Goal: Task Accomplishment & Management: Complete application form

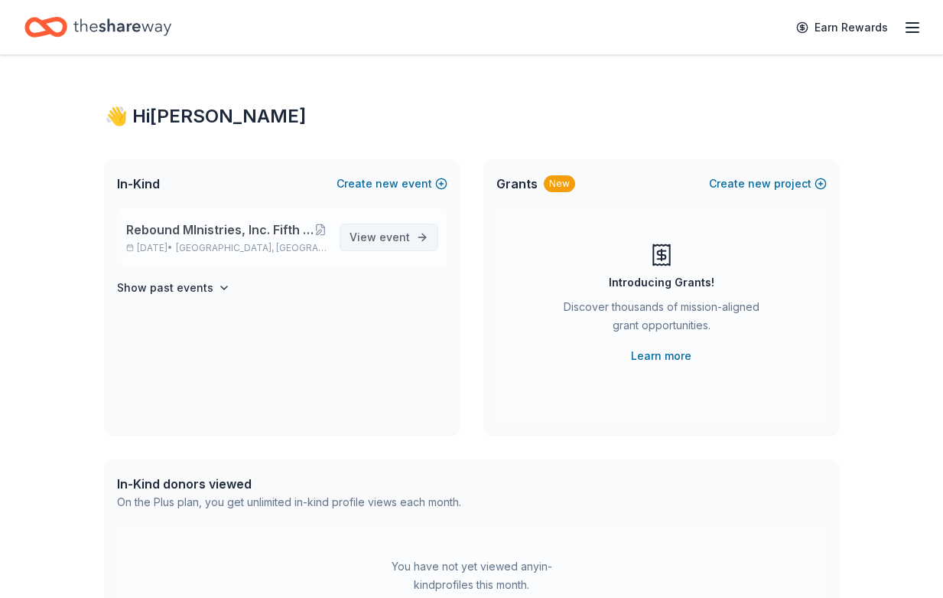
click at [406, 236] on span "event" at bounding box center [395, 236] width 31 height 13
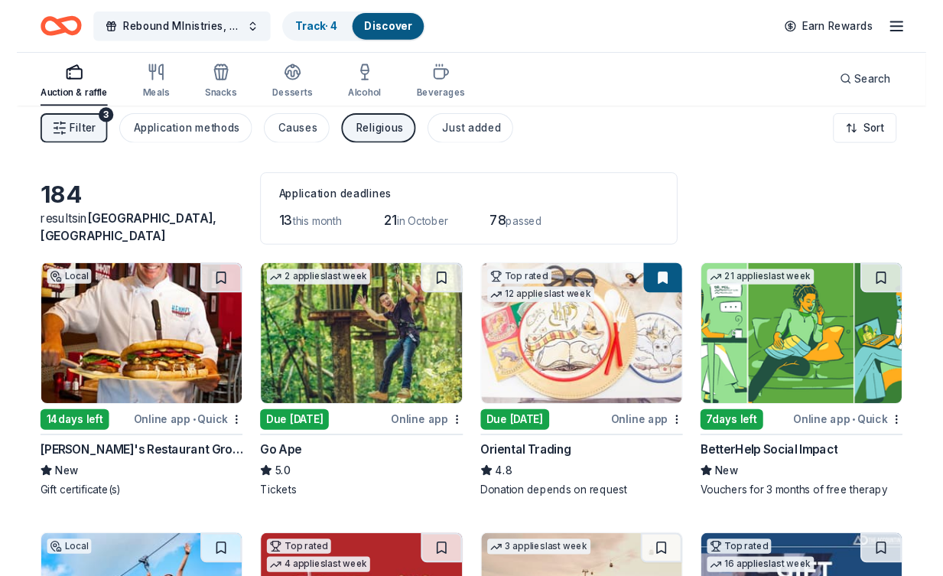
scroll to position [11, 0]
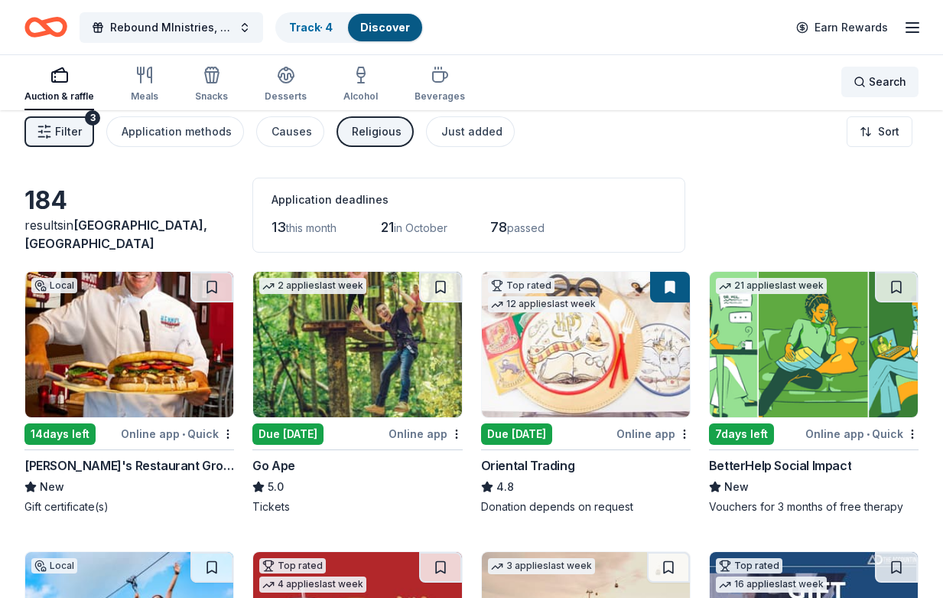
click at [862, 85] on div "Search" at bounding box center [880, 82] width 53 height 18
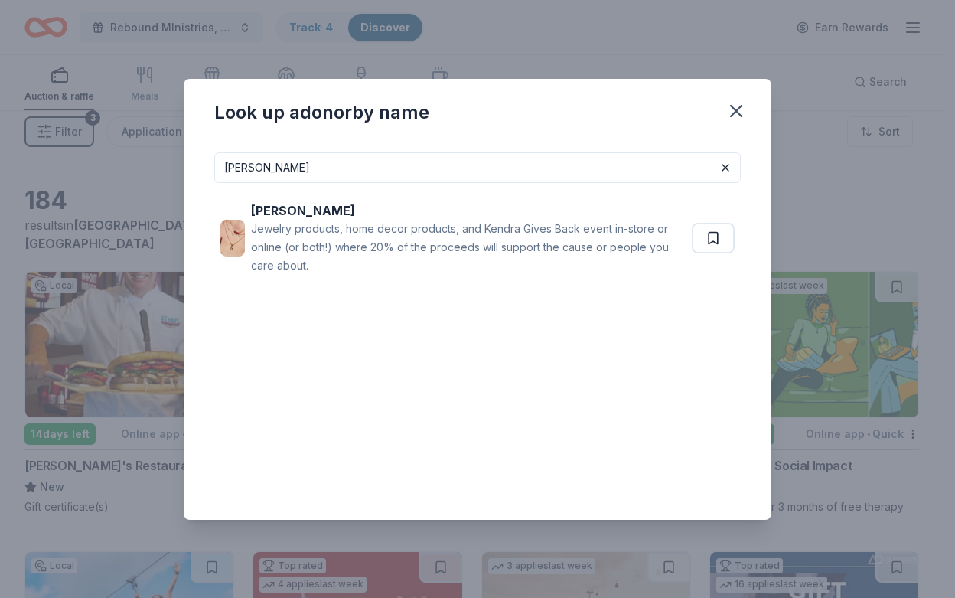
type input "Kendra Scott"
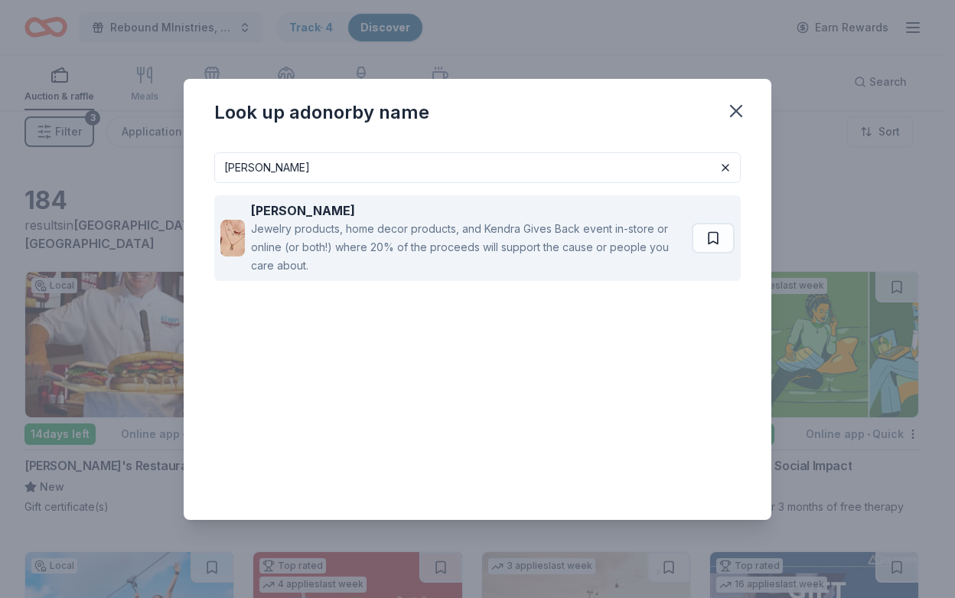
drag, startPoint x: 862, startPoint y: 85, endPoint x: 648, endPoint y: 230, distance: 258.3
click at [648, 230] on div "Jewelry products, home decor products, and Kendra Gives Back event in-store or …" at bounding box center [468, 247] width 435 height 55
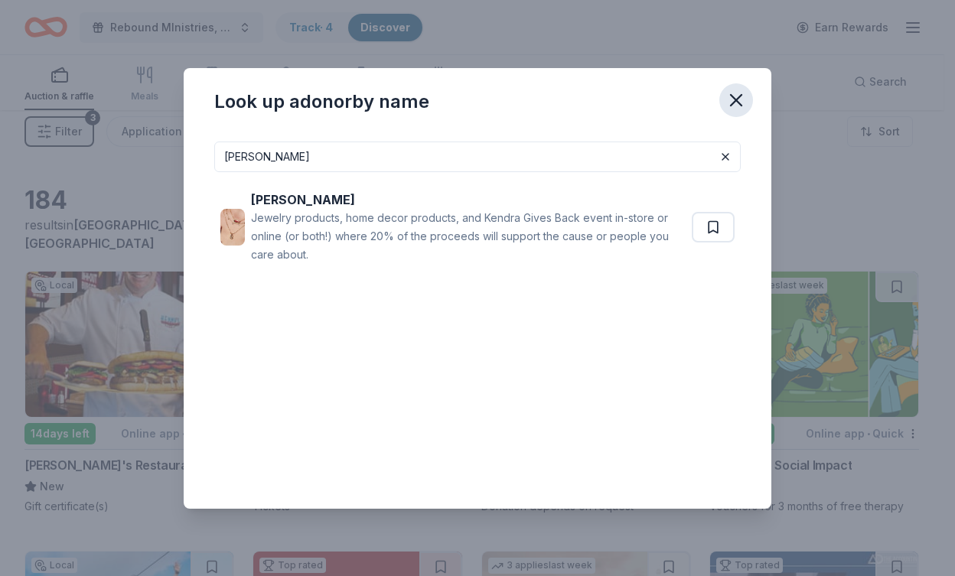
click at [735, 98] on icon "button" at bounding box center [736, 100] width 11 height 11
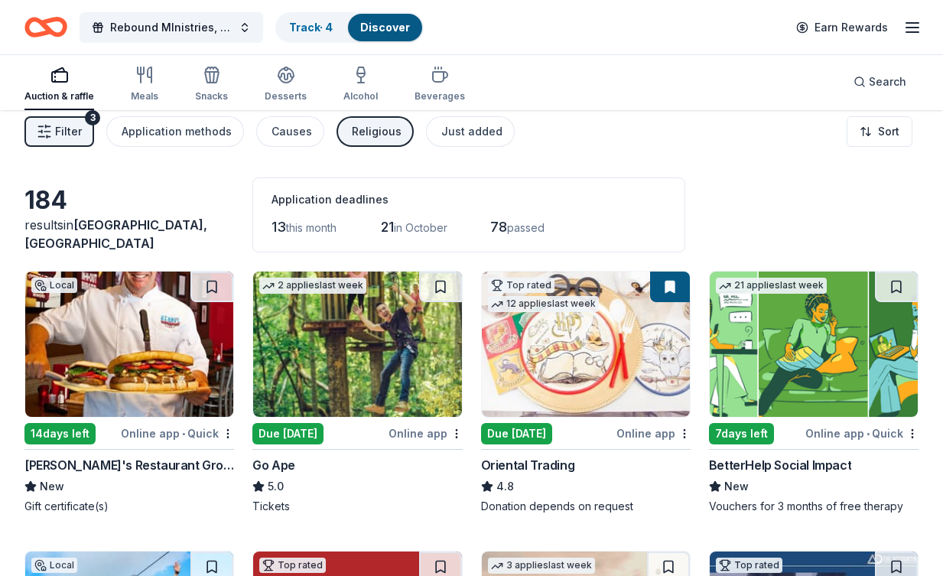
click at [60, 90] on div "Auction & raffle" at bounding box center [59, 96] width 70 height 12
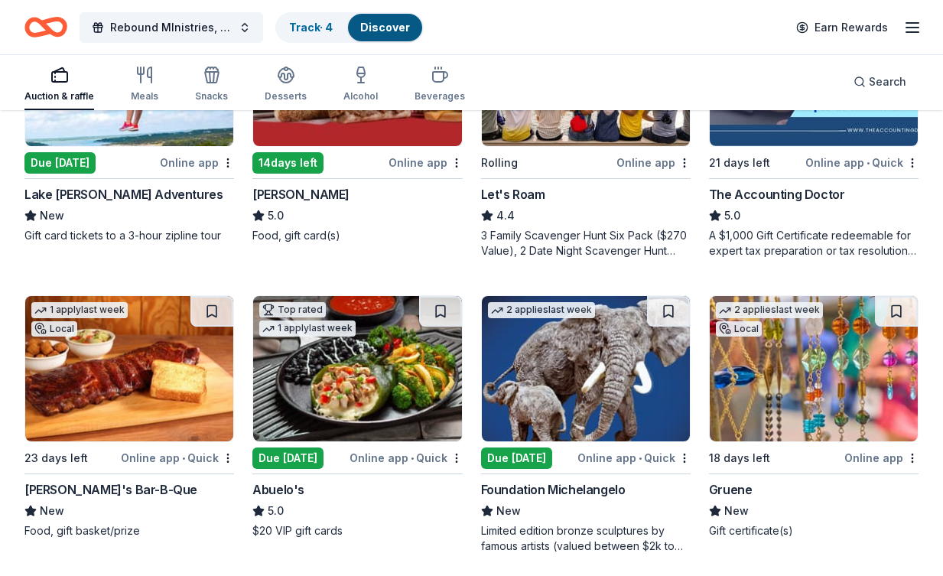
scroll to position [562, 0]
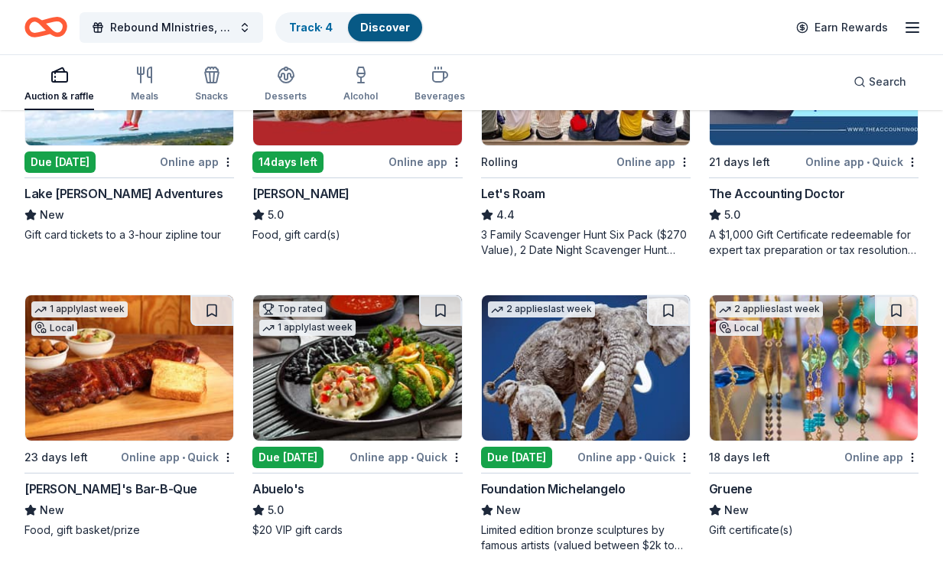
click at [138, 329] on img at bounding box center [129, 367] width 208 height 145
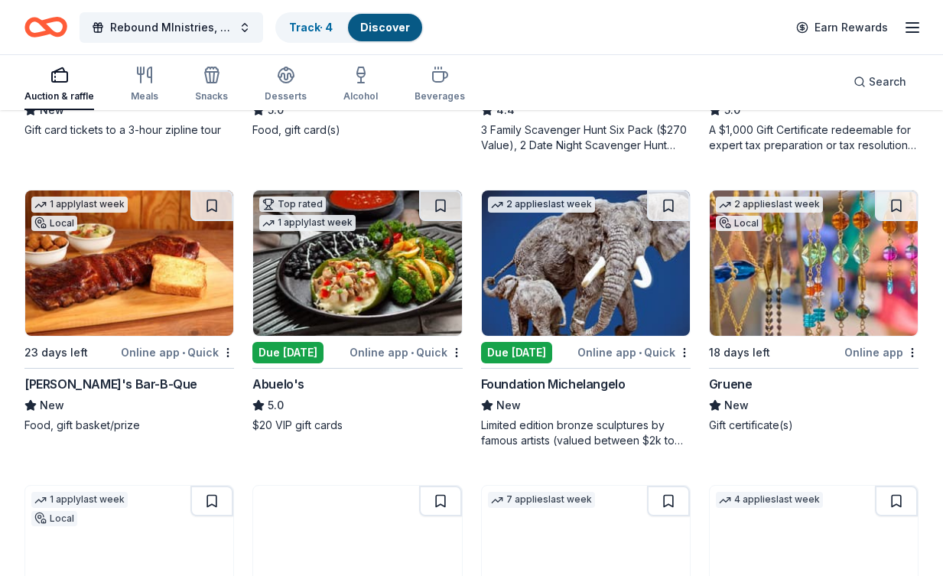
scroll to position [682, 0]
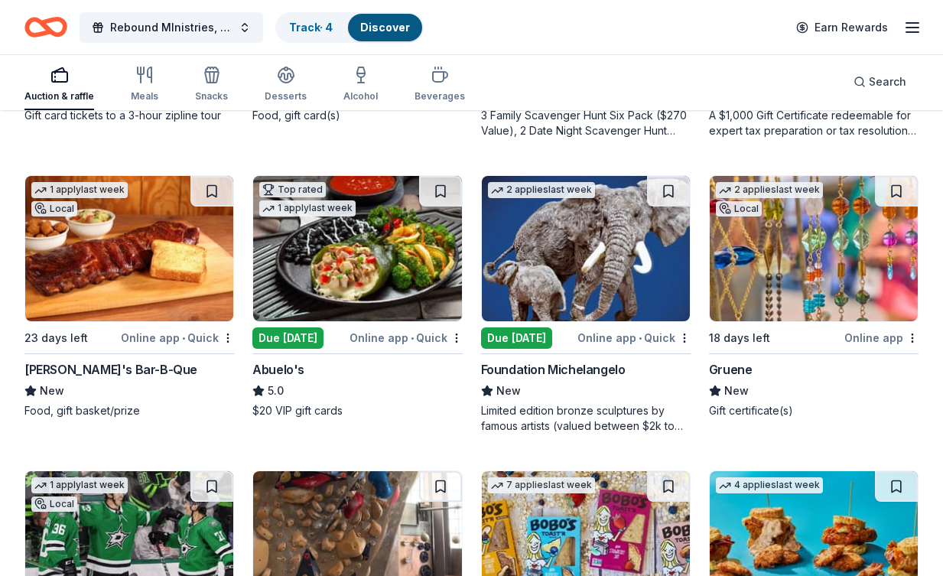
click at [268, 275] on img at bounding box center [357, 248] width 208 height 145
click at [905, 23] on icon "button" at bounding box center [913, 27] width 18 height 18
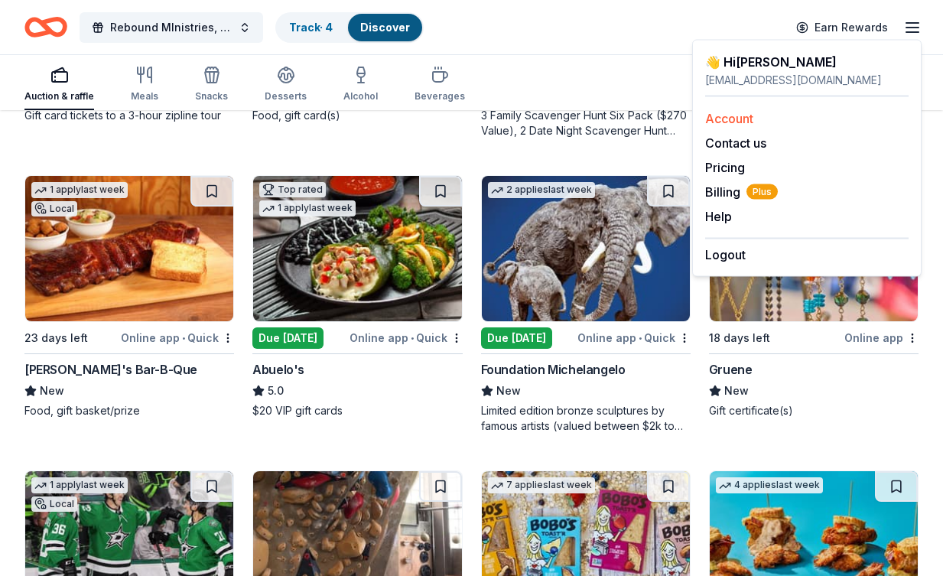
click at [740, 113] on link "Account" at bounding box center [729, 118] width 48 height 15
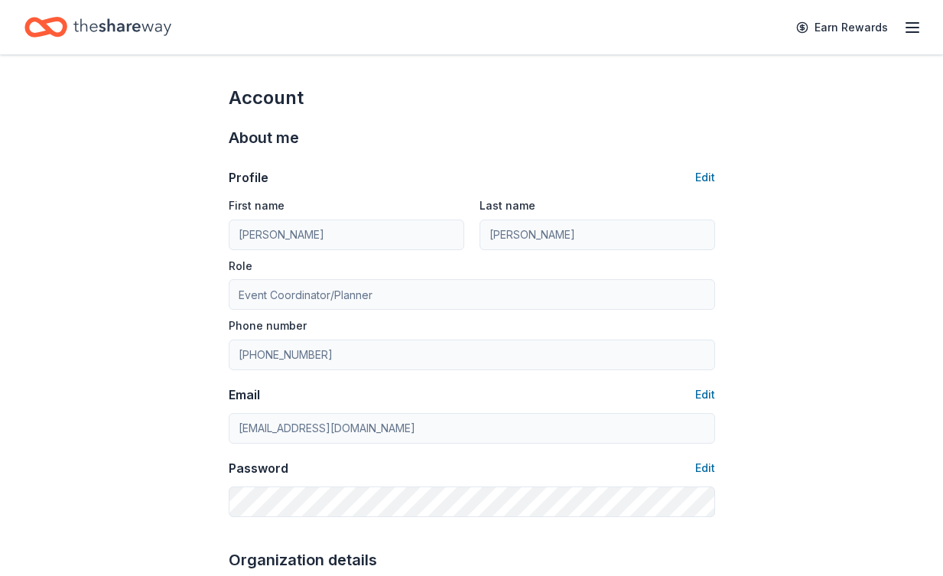
click at [911, 26] on icon "button" at bounding box center [913, 27] width 18 height 18
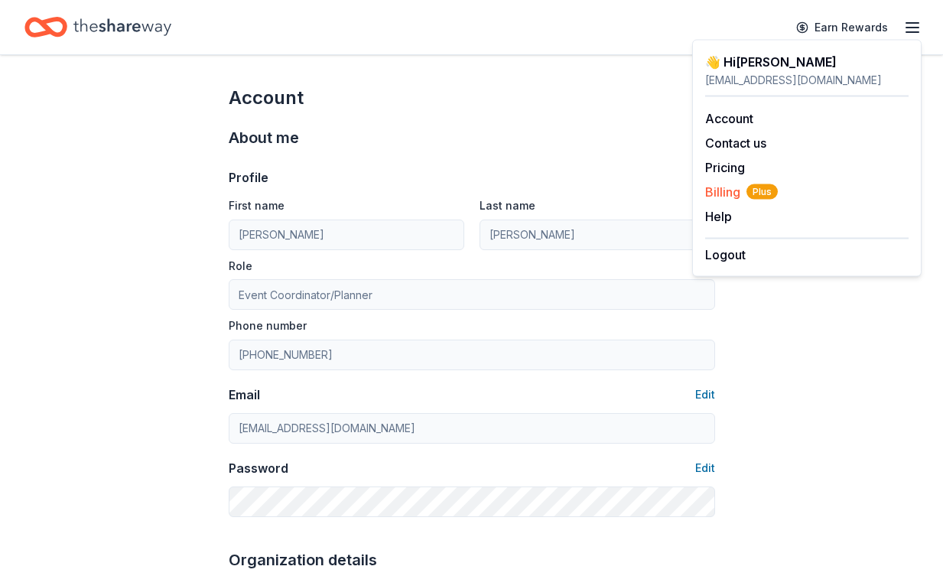
click at [725, 196] on span "Billing Plus" at bounding box center [741, 192] width 73 height 18
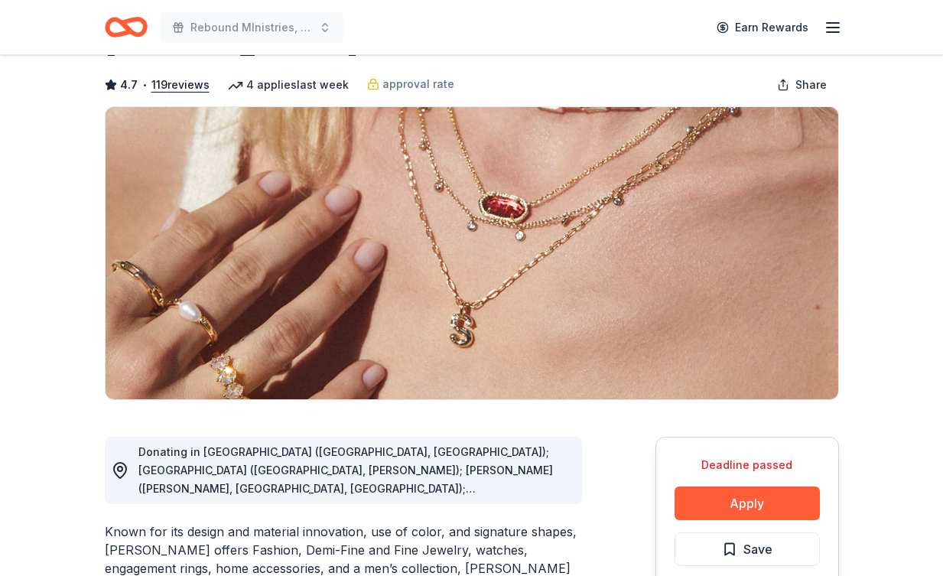
scroll to position [66, 0]
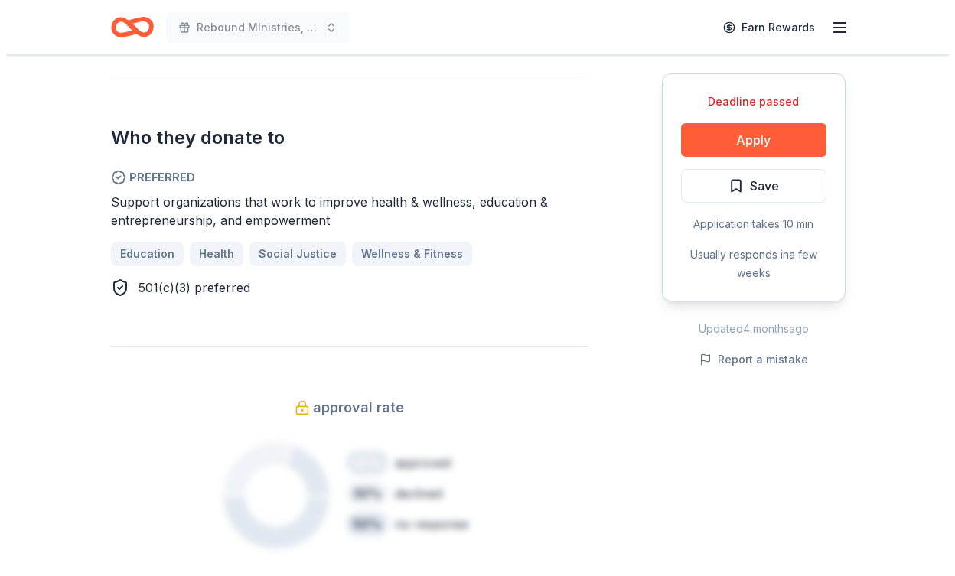
scroll to position [933, 0]
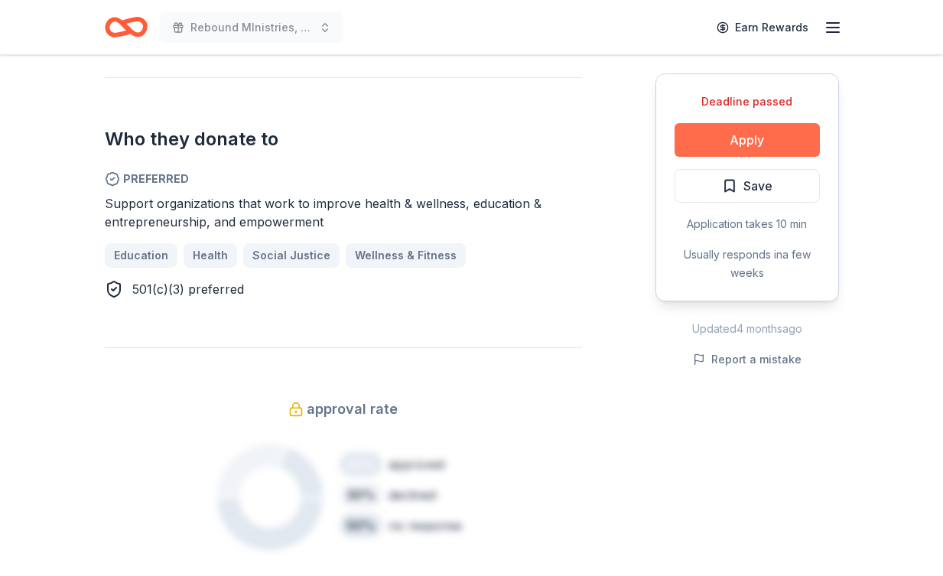
click at [756, 151] on button "Apply" at bounding box center [747, 140] width 145 height 34
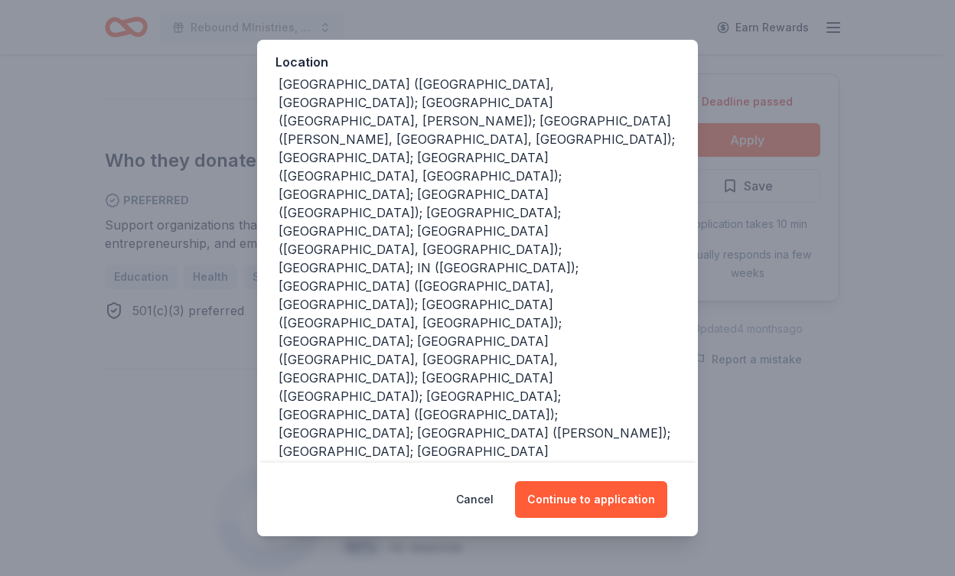
scroll to position [171, 0]
click at [564, 486] on button "Continue to application" at bounding box center [591, 499] width 152 height 37
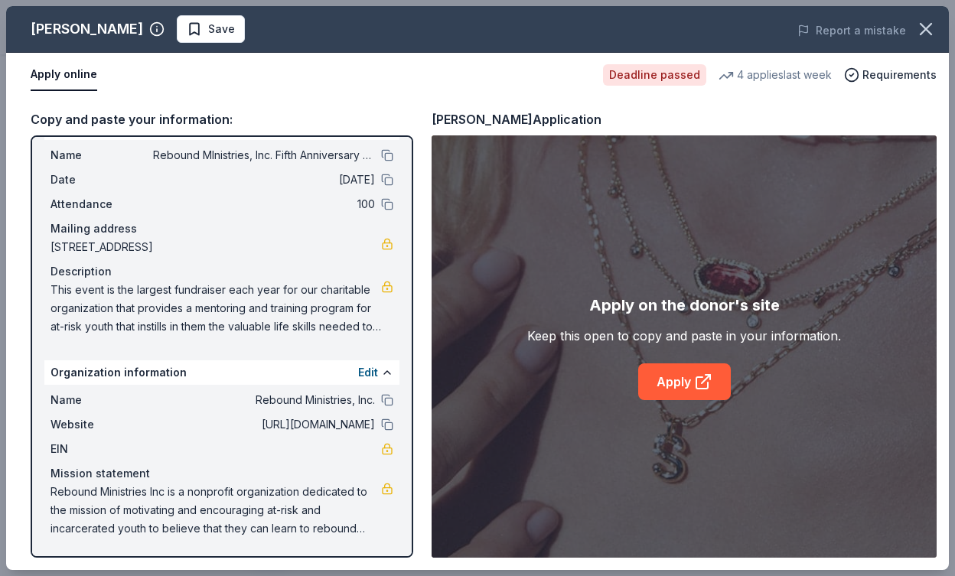
scroll to position [34, 0]
click at [667, 386] on link "Apply" at bounding box center [684, 381] width 93 height 37
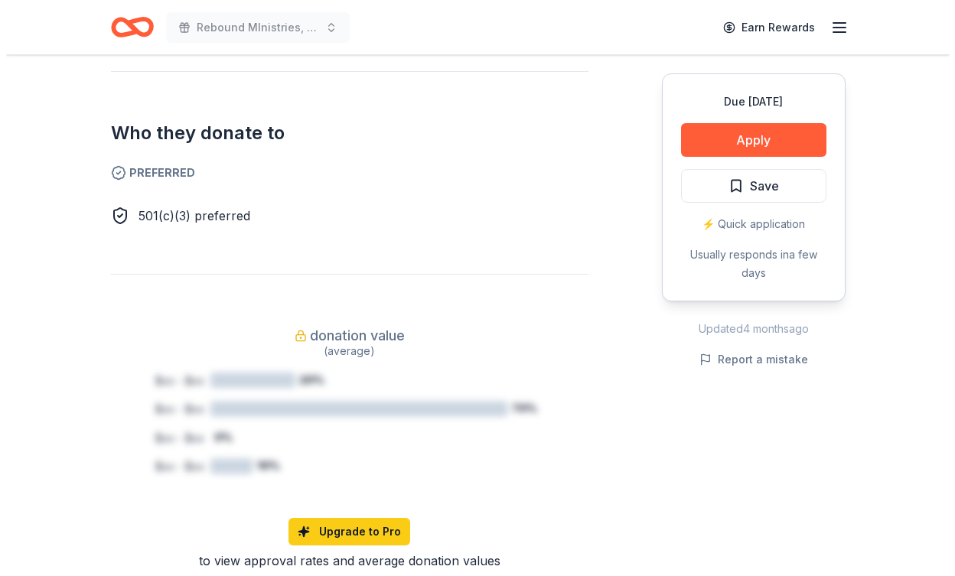
scroll to position [862, 0]
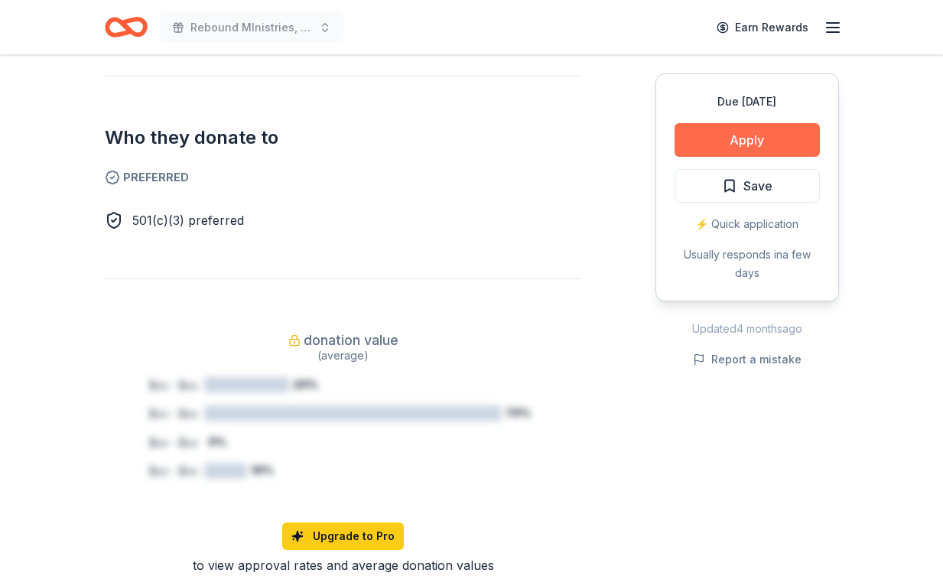
click at [691, 141] on button "Apply" at bounding box center [747, 140] width 145 height 34
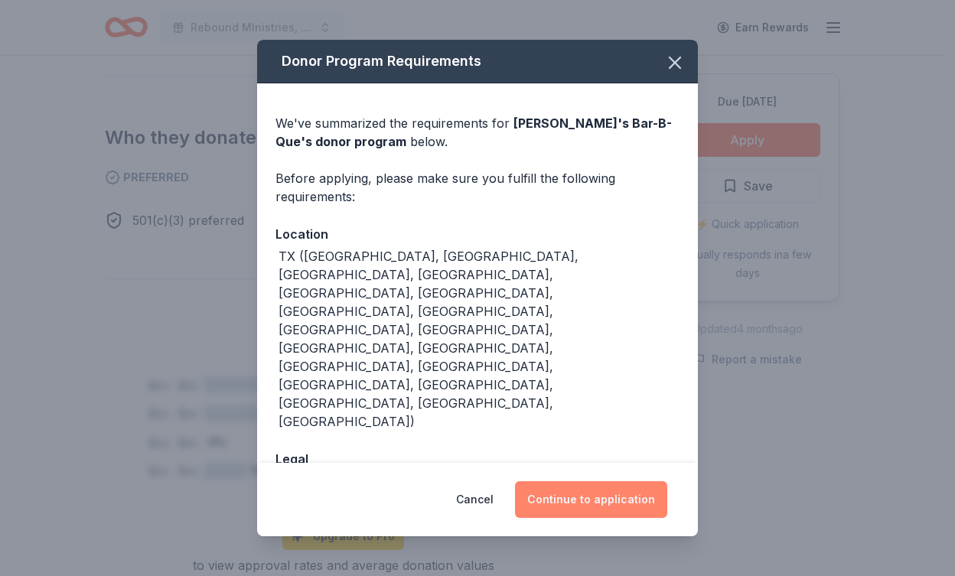
click at [599, 481] on button "Continue to application" at bounding box center [591, 499] width 152 height 37
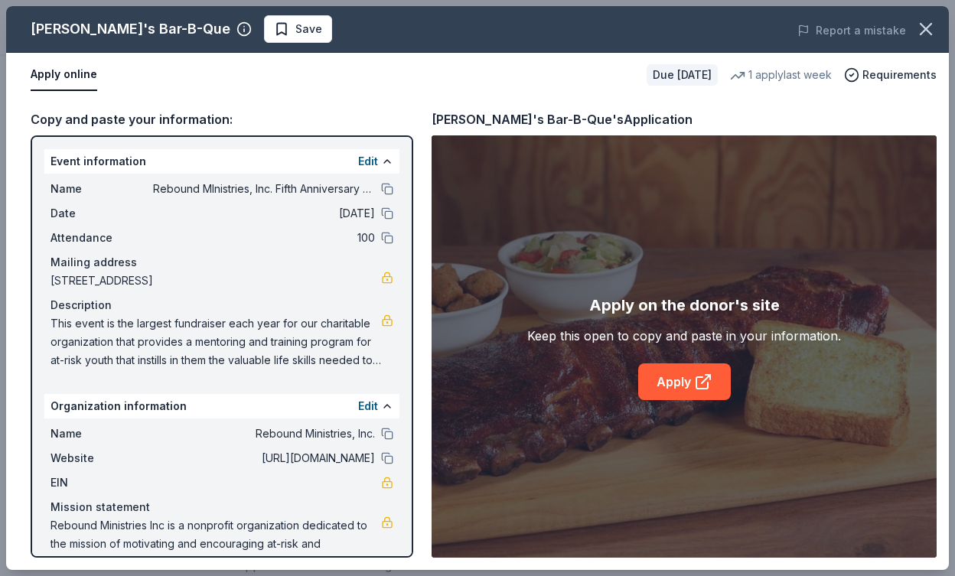
scroll to position [0, 0]
drag, startPoint x: 47, startPoint y: 182, endPoint x: 103, endPoint y: 206, distance: 60.7
click at [103, 206] on div "Name Rebound MInistries, Inc. Fifth Anniversary Golf Tournament & Auction Date …" at bounding box center [221, 275] width 355 height 202
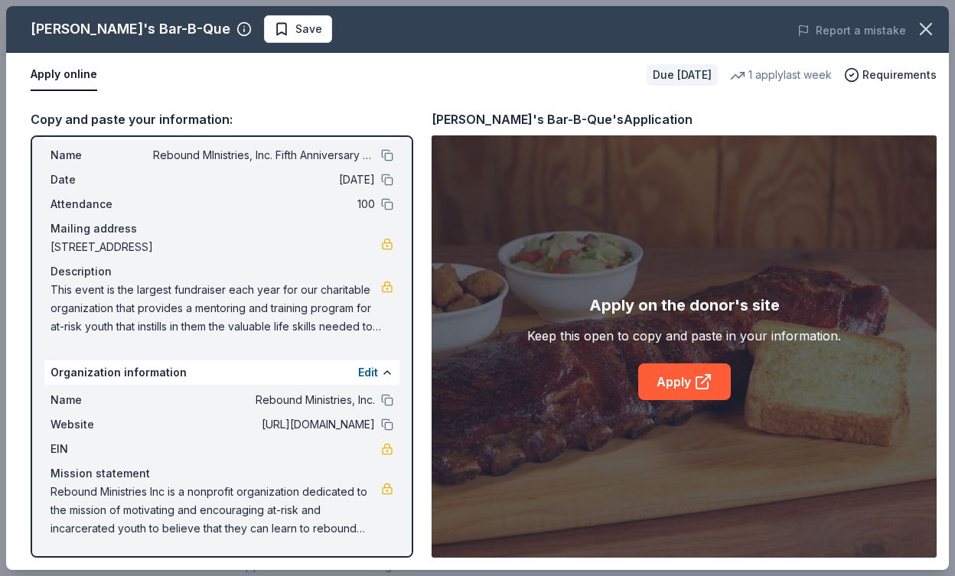
scroll to position [34, 0]
click at [677, 379] on link "Apply" at bounding box center [684, 381] width 93 height 37
click at [672, 378] on link "Apply" at bounding box center [684, 381] width 93 height 37
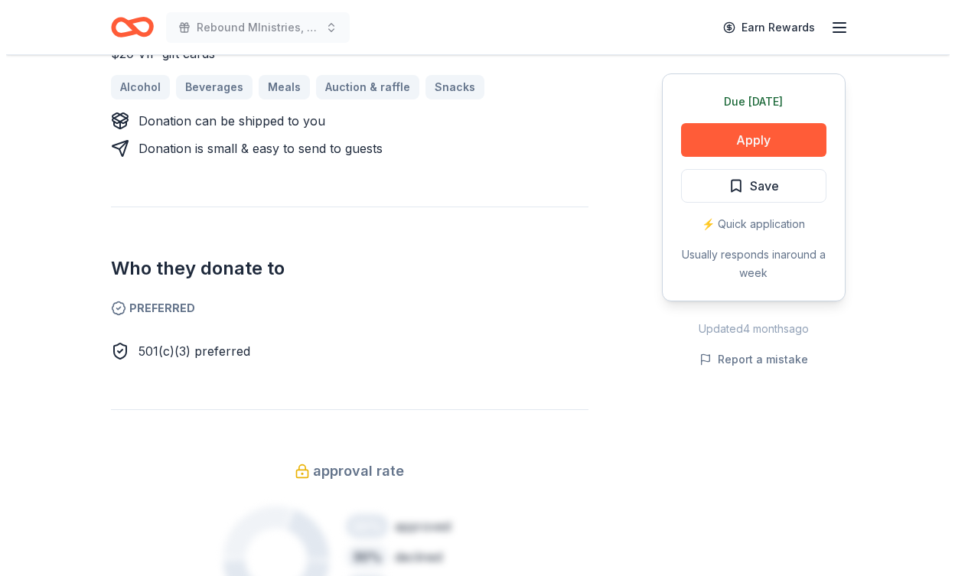
scroll to position [761, 0]
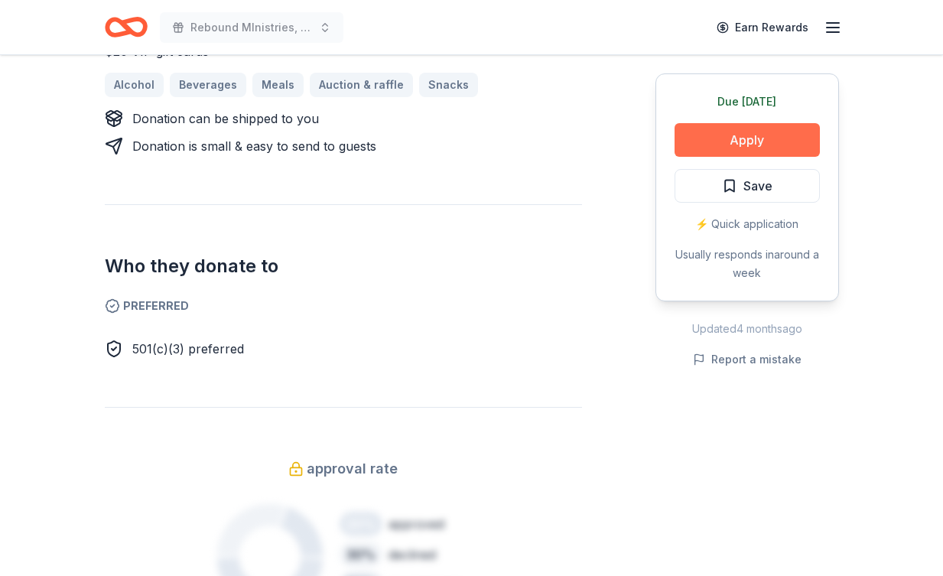
click at [707, 143] on button "Apply" at bounding box center [747, 140] width 145 height 34
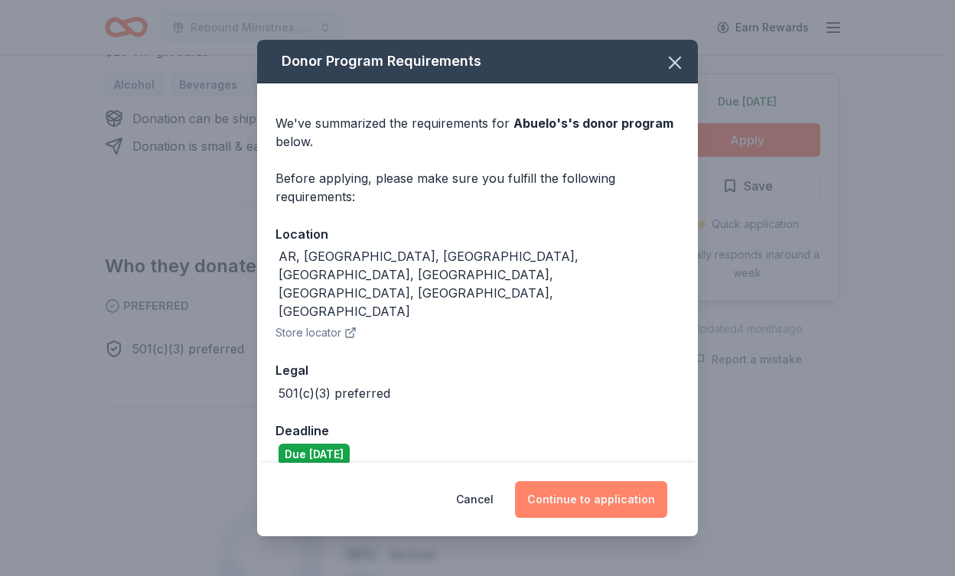
click at [586, 481] on button "Continue to application" at bounding box center [591, 499] width 152 height 37
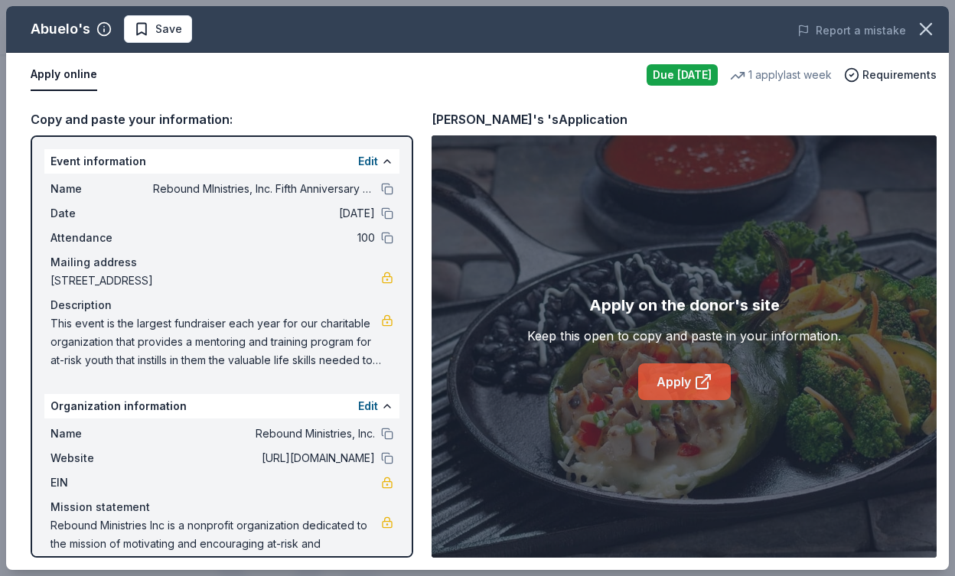
click at [657, 390] on link "Apply" at bounding box center [684, 381] width 93 height 37
click at [295, 331] on span "This event is the largest fundraiser each year for our charitable organization …" at bounding box center [215, 341] width 331 height 55
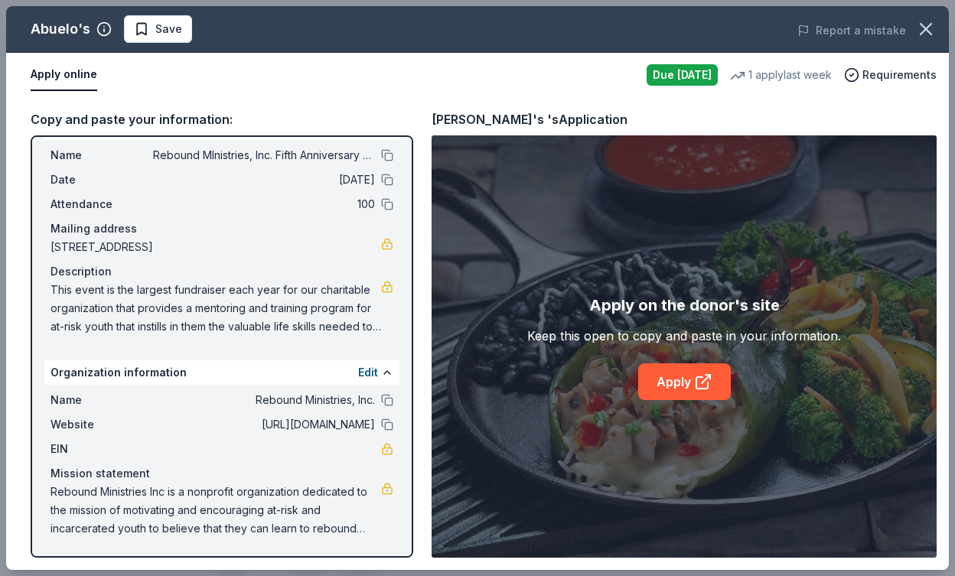
scroll to position [34, 0]
drag, startPoint x: 51, startPoint y: 289, endPoint x: 129, endPoint y: 296, distance: 78.3
click at [129, 296] on span "This event is the largest fundraiser each year for our charitable organization …" at bounding box center [215, 308] width 331 height 55
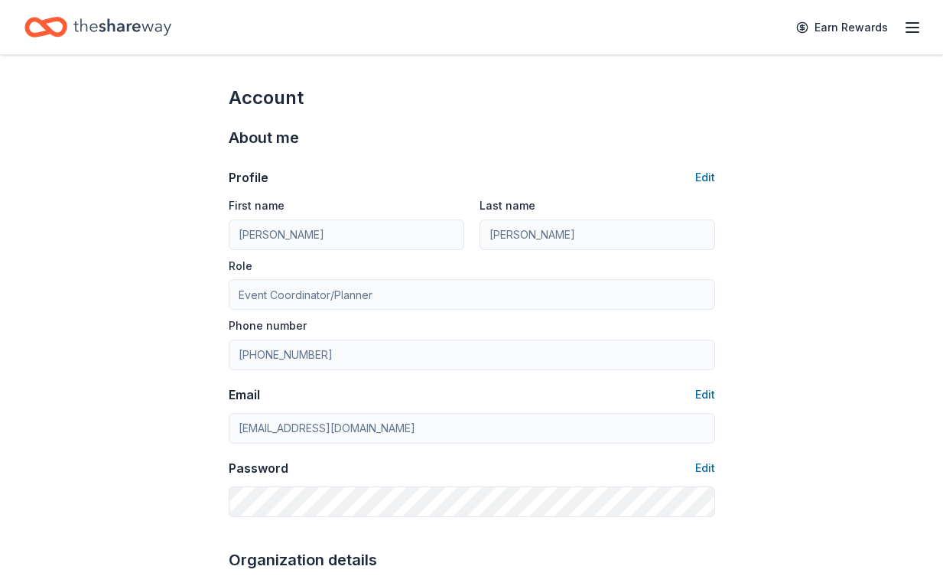
click at [914, 23] on line "button" at bounding box center [913, 23] width 12 height 0
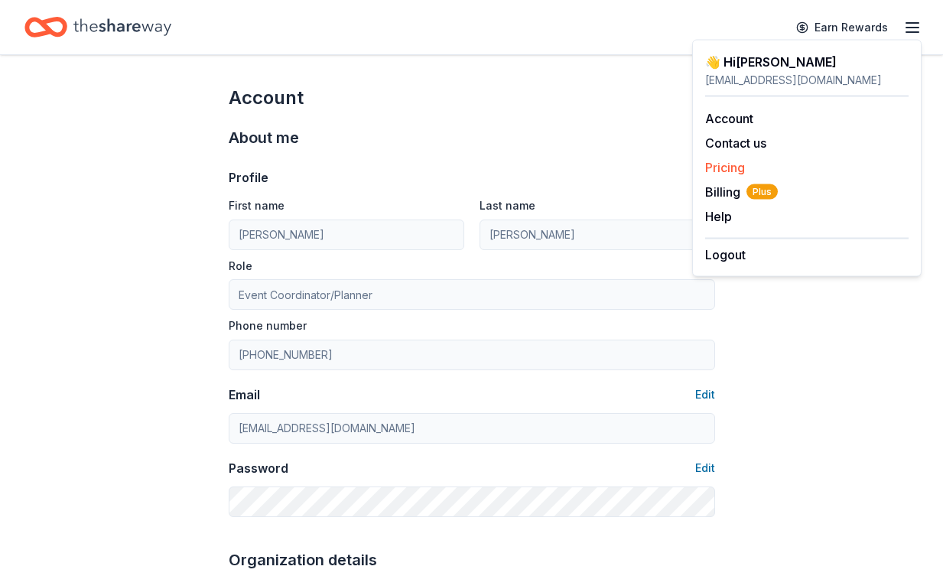
click at [728, 165] on link "Pricing" at bounding box center [725, 167] width 40 height 15
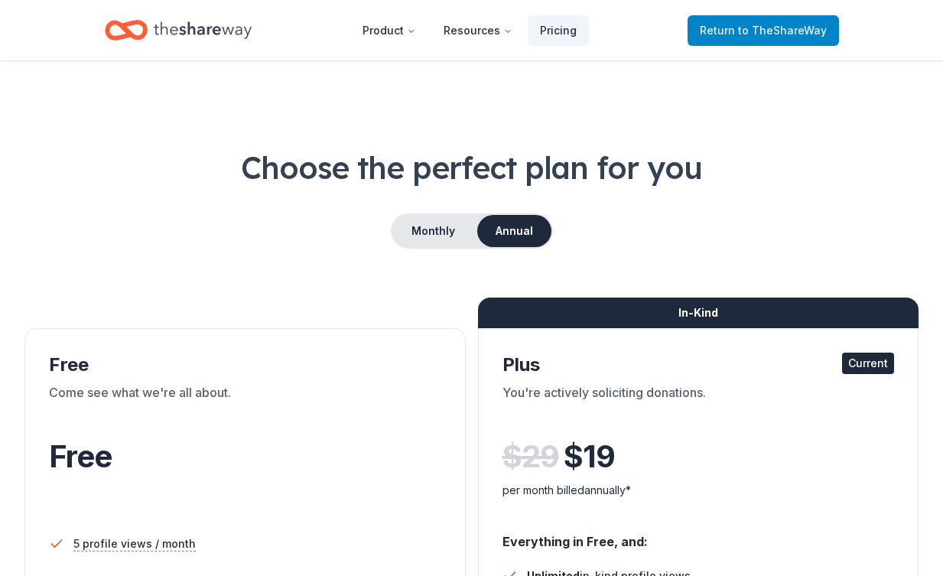
click at [793, 26] on span "to TheShareWay" at bounding box center [782, 30] width 89 height 13
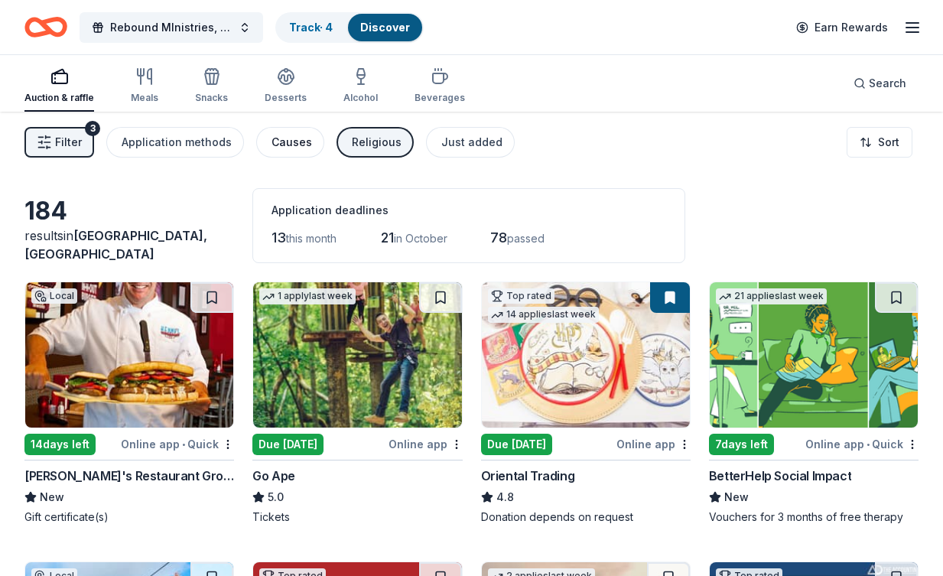
click at [301, 147] on div "Causes" at bounding box center [292, 142] width 41 height 18
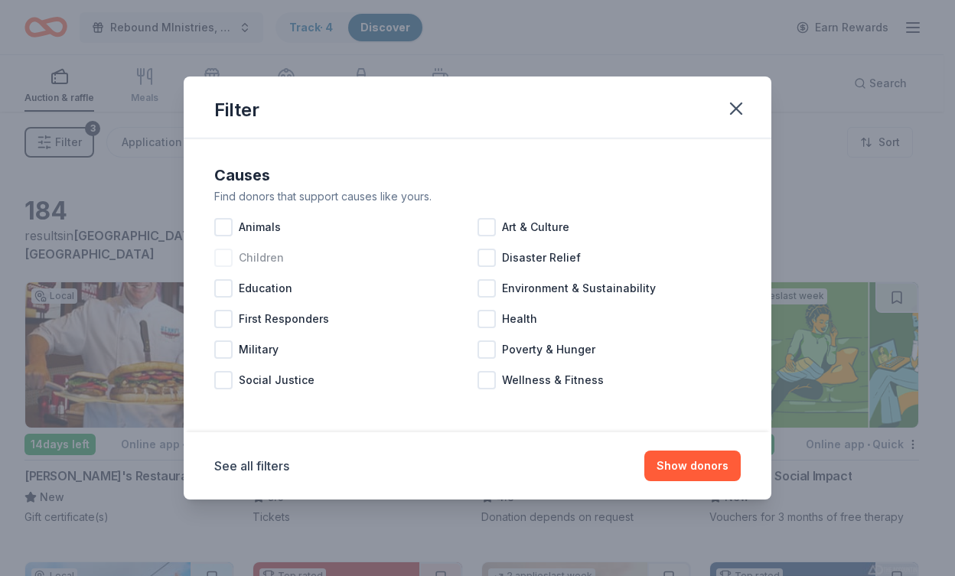
click at [225, 264] on div at bounding box center [223, 258] width 18 height 18
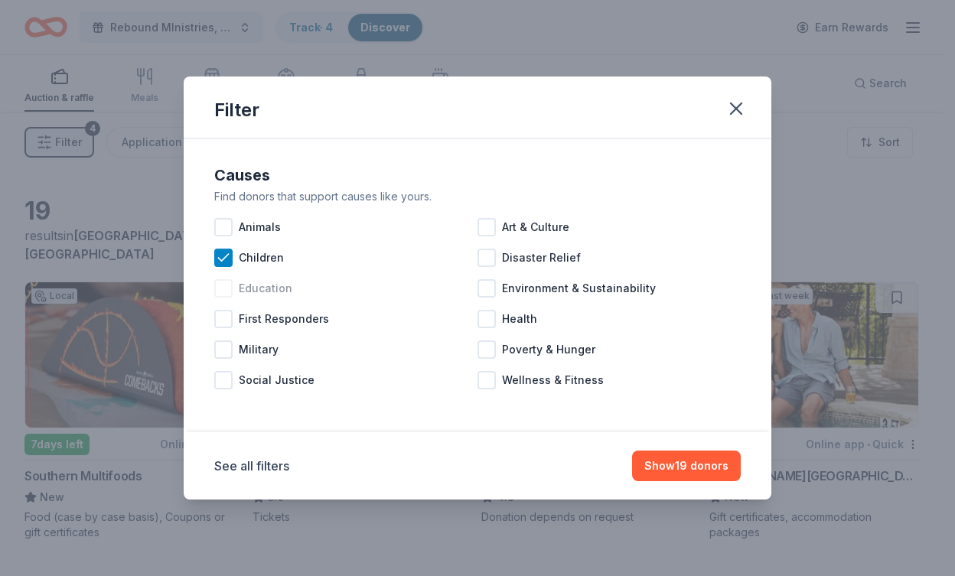
click at [230, 290] on div at bounding box center [223, 288] width 18 height 18
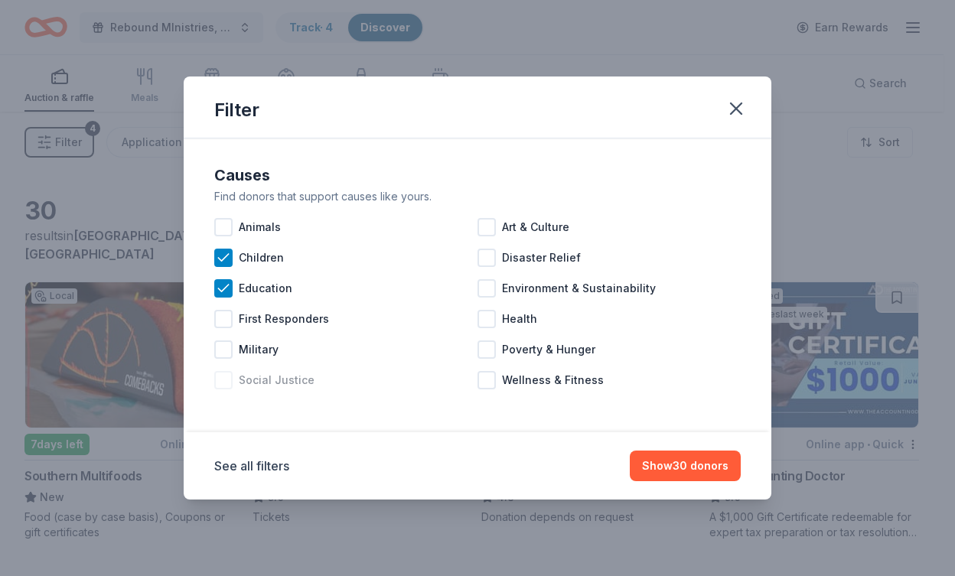
click at [231, 384] on div at bounding box center [223, 380] width 18 height 18
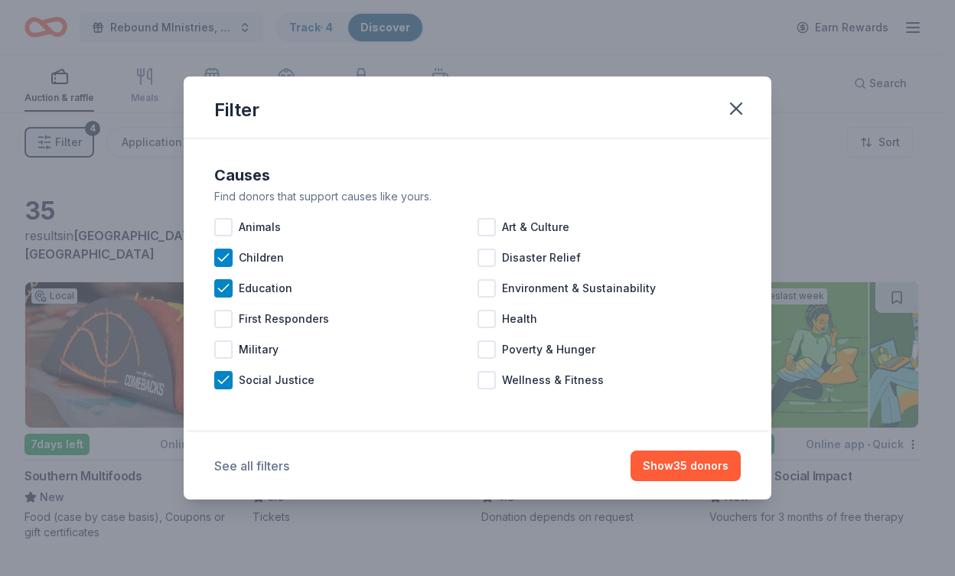
click at [269, 463] on button "See all filters" at bounding box center [251, 466] width 75 height 18
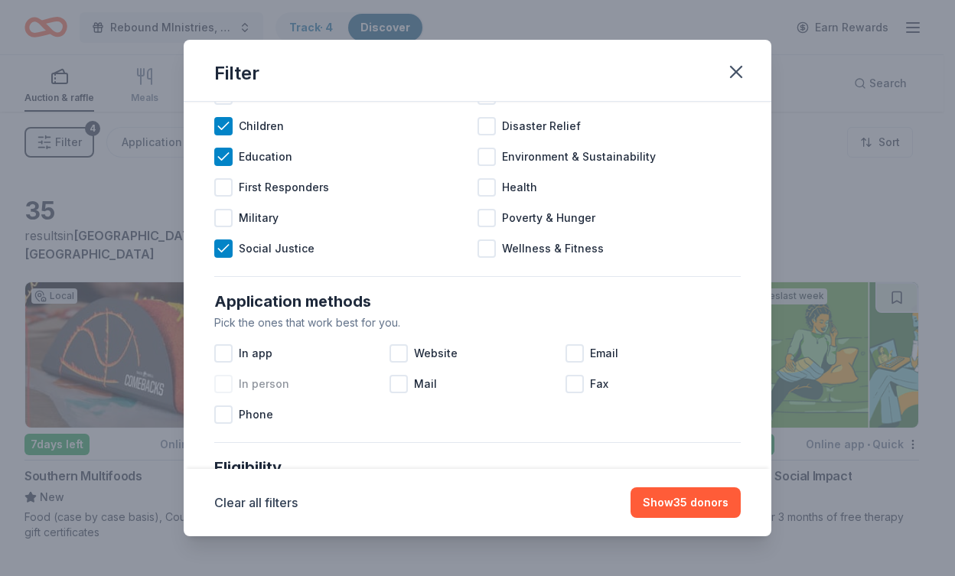
scroll to position [99, 0]
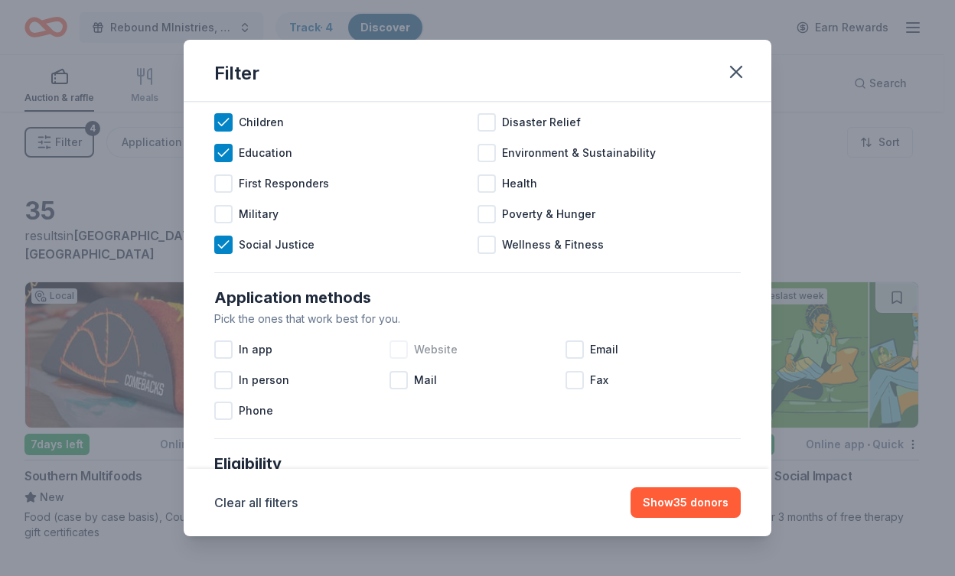
click at [400, 351] on div at bounding box center [398, 349] width 18 height 18
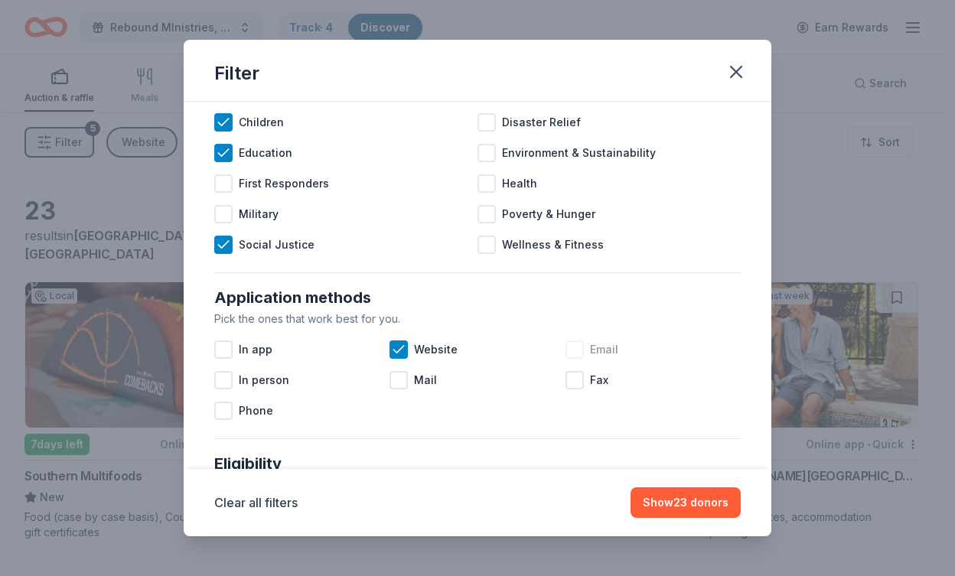
click at [565, 348] on div at bounding box center [574, 349] width 18 height 18
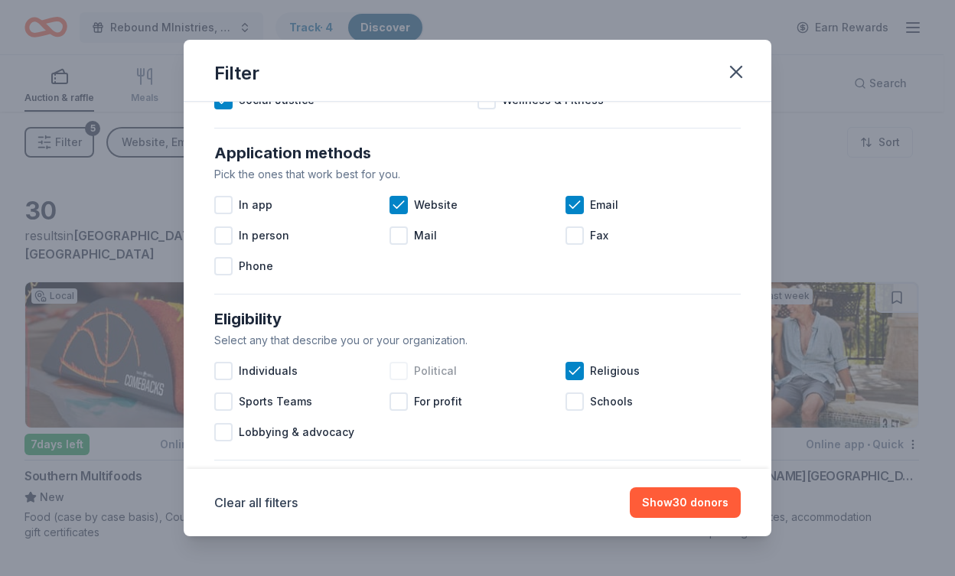
scroll to position [244, 0]
click at [569, 371] on icon at bounding box center [574, 370] width 10 height 7
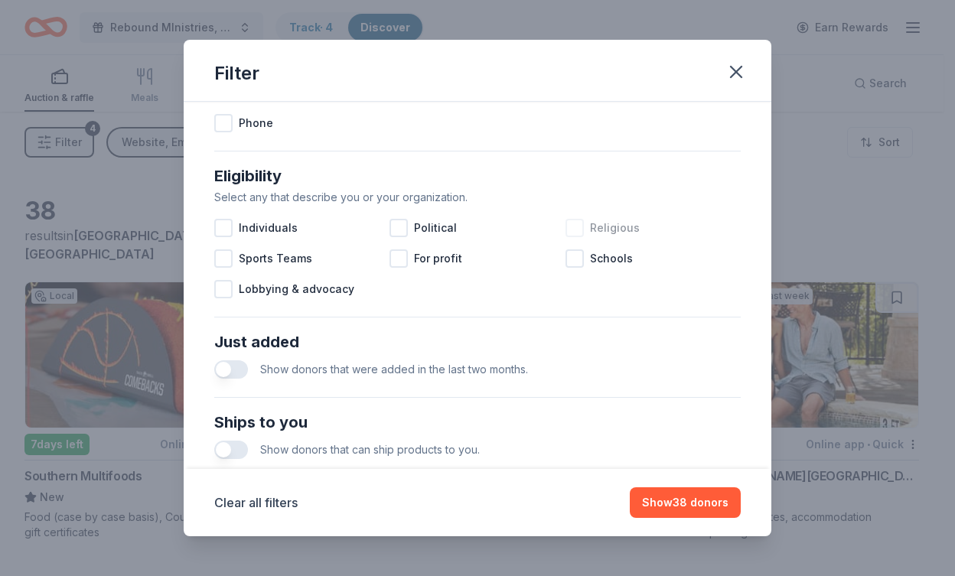
scroll to position [398, 0]
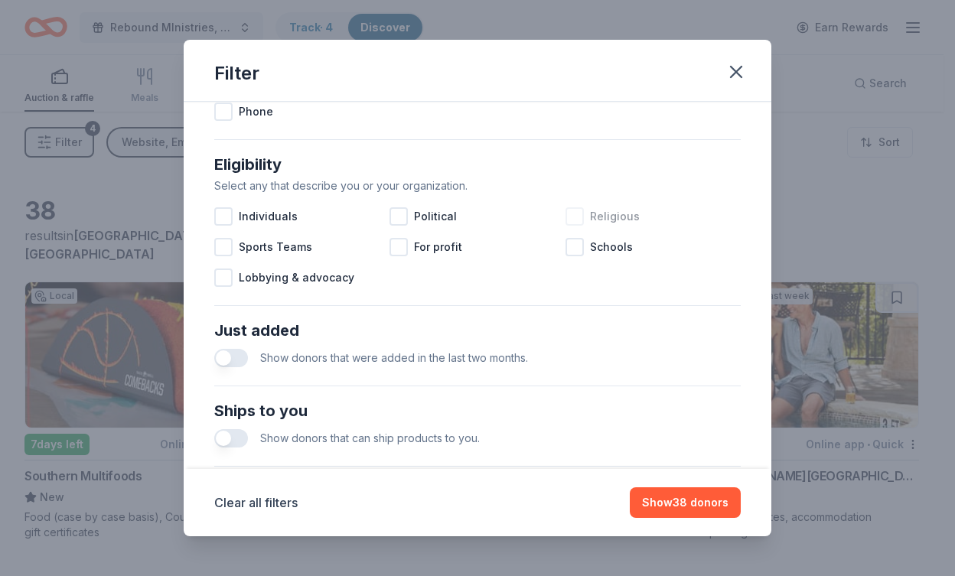
click at [242, 363] on button "button" at bounding box center [231, 358] width 34 height 18
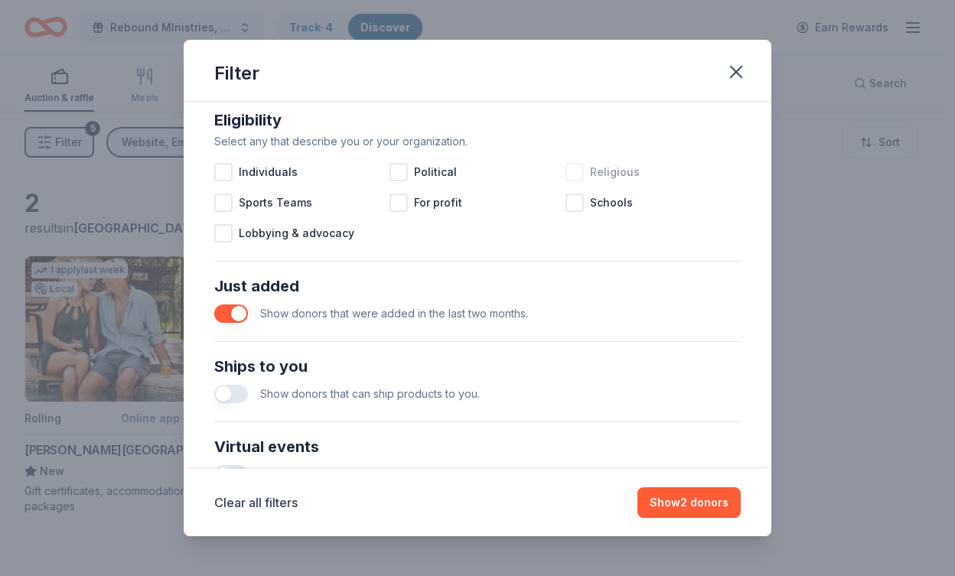
scroll to position [444, 0]
click at [247, 390] on button "button" at bounding box center [231, 392] width 34 height 18
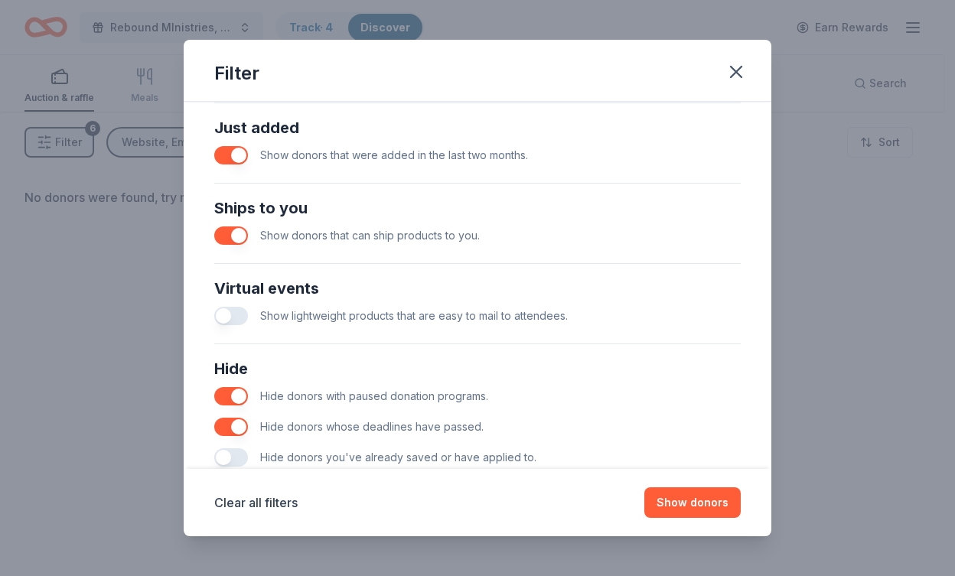
scroll to position [609, 0]
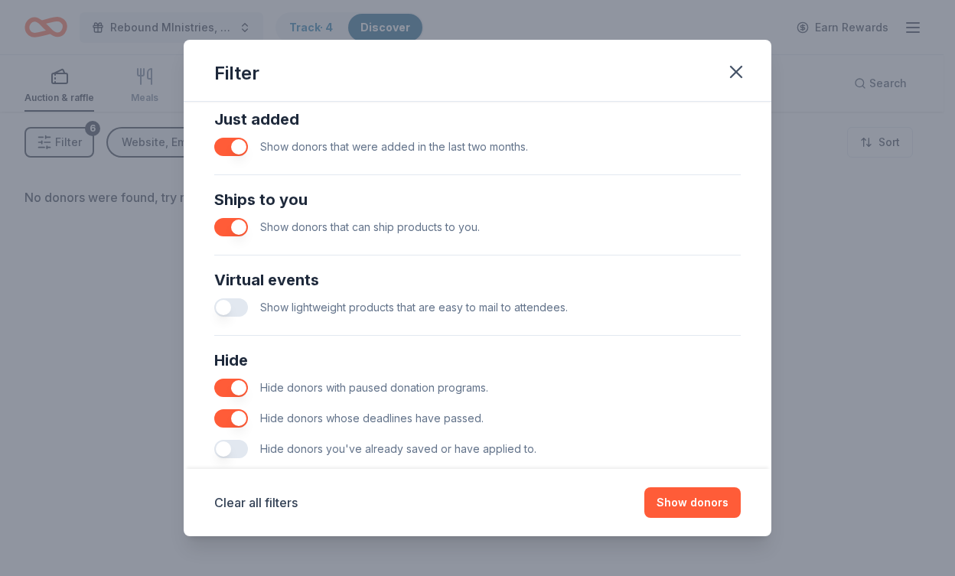
click at [239, 310] on button "button" at bounding box center [231, 307] width 34 height 18
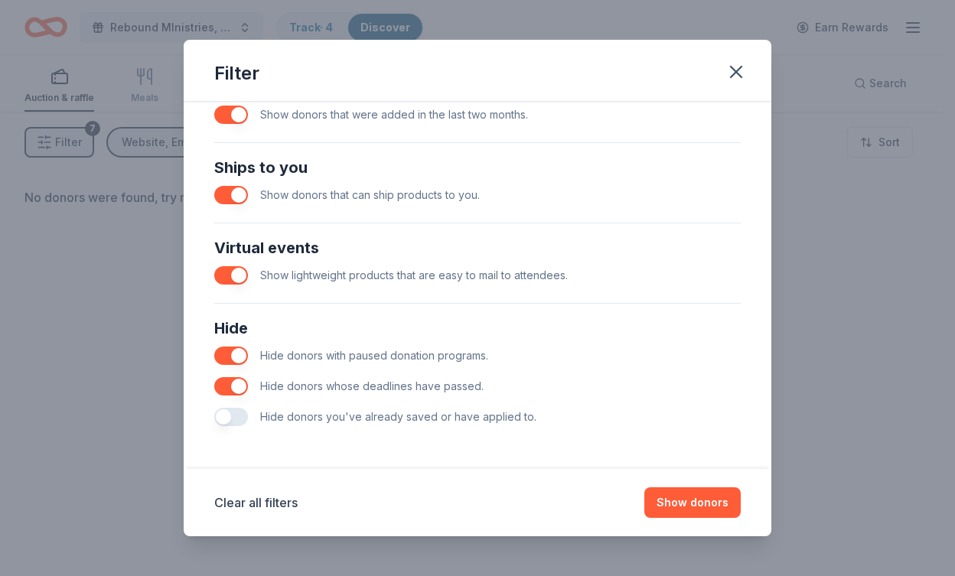
scroll to position [641, 0]
click at [684, 497] on button "Show donors" at bounding box center [692, 502] width 96 height 31
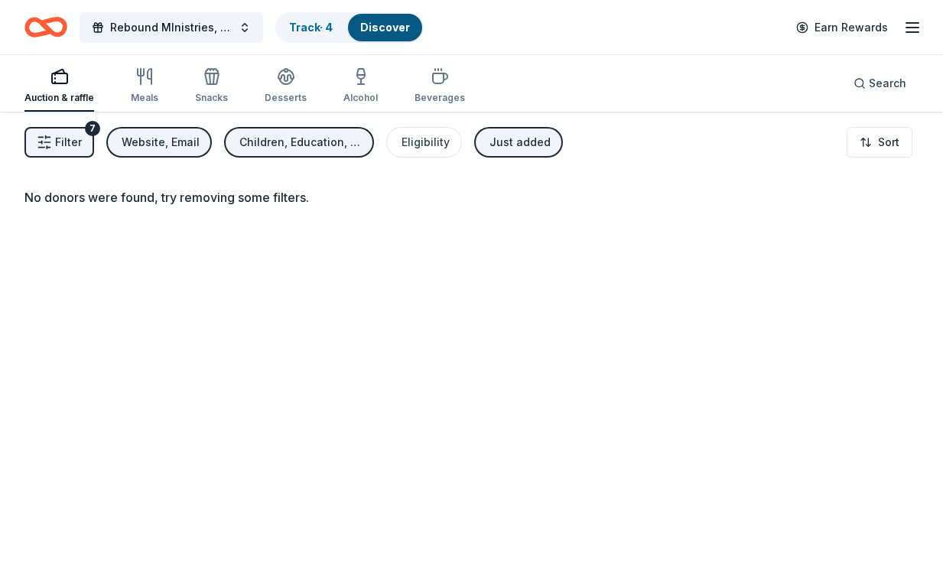
click at [73, 154] on button "Filter 7" at bounding box center [59, 142] width 70 height 31
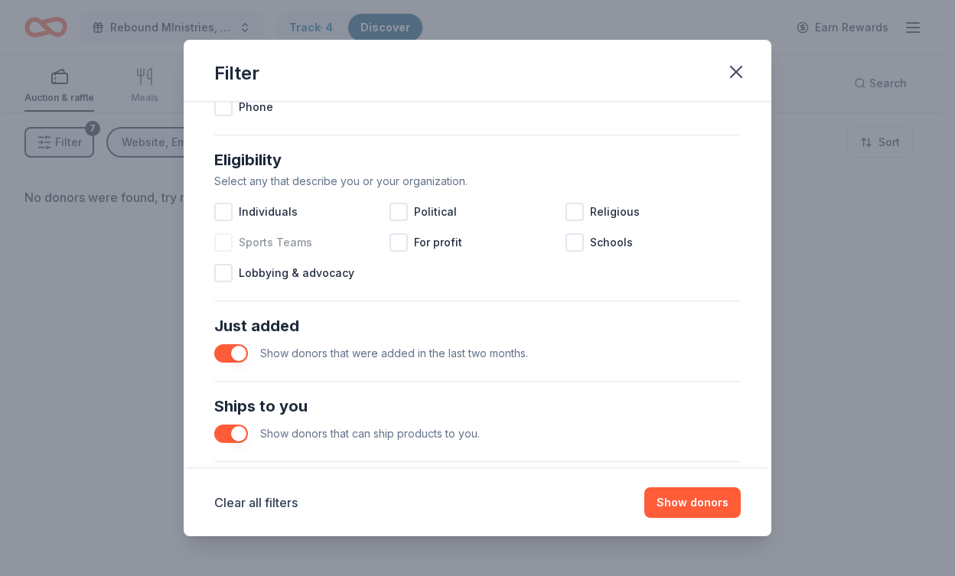
scroll to position [404, 0]
click at [230, 350] on button "button" at bounding box center [231, 352] width 34 height 18
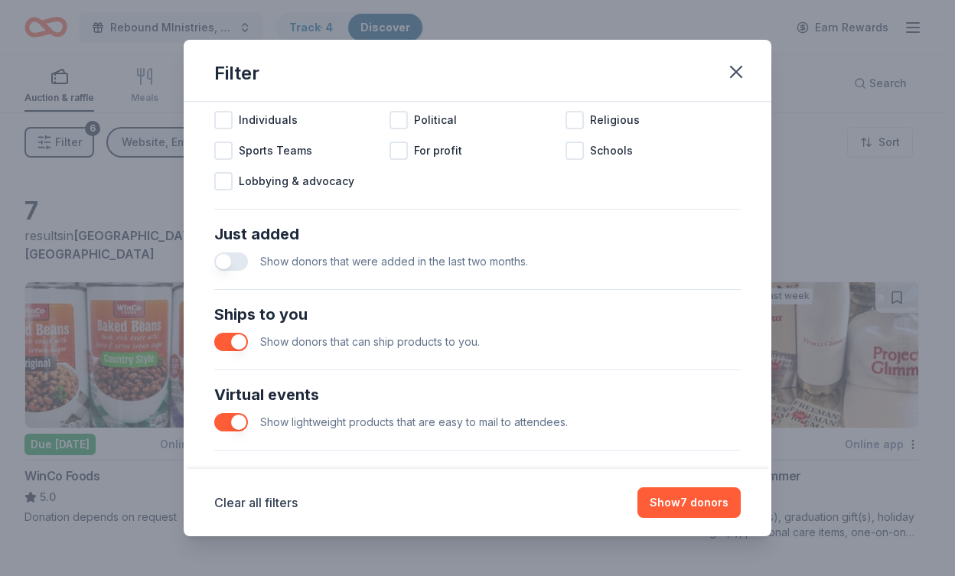
scroll to position [500, 0]
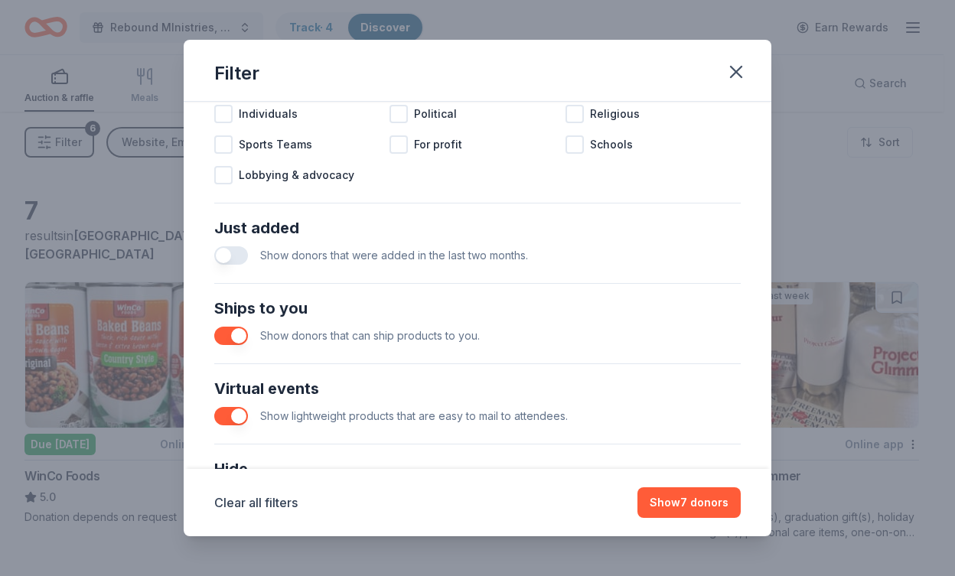
click at [223, 337] on button "button" at bounding box center [231, 336] width 34 height 18
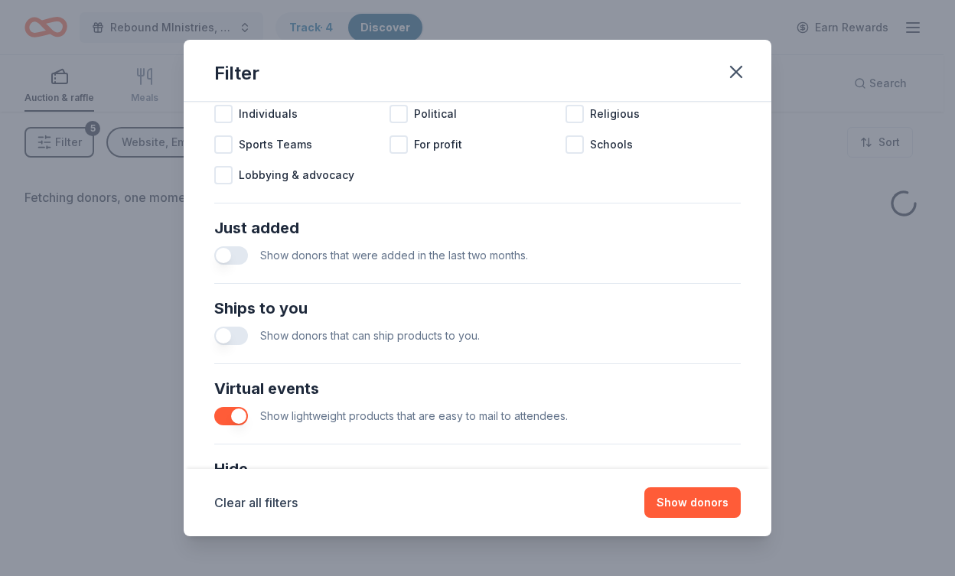
click at [229, 414] on button "button" at bounding box center [231, 416] width 34 height 18
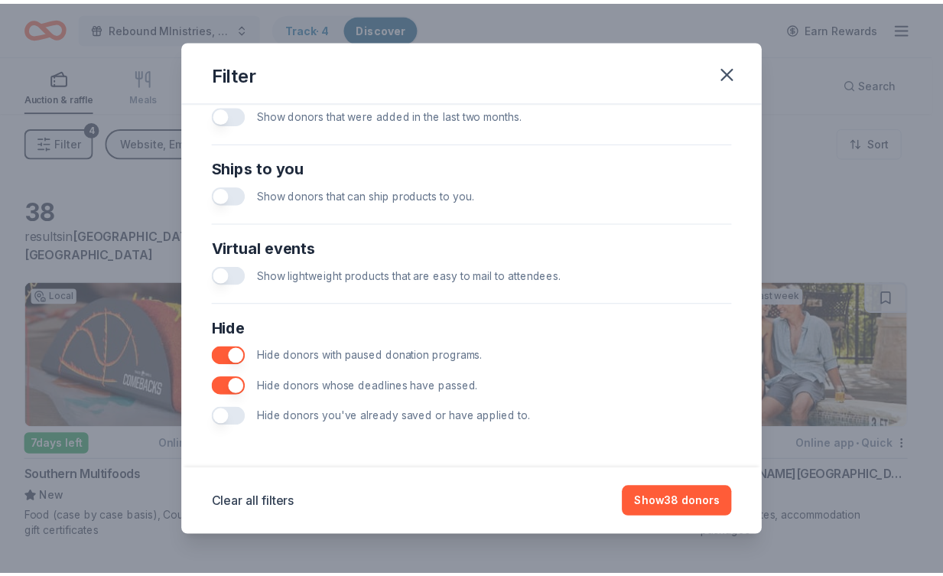
scroll to position [641, 0]
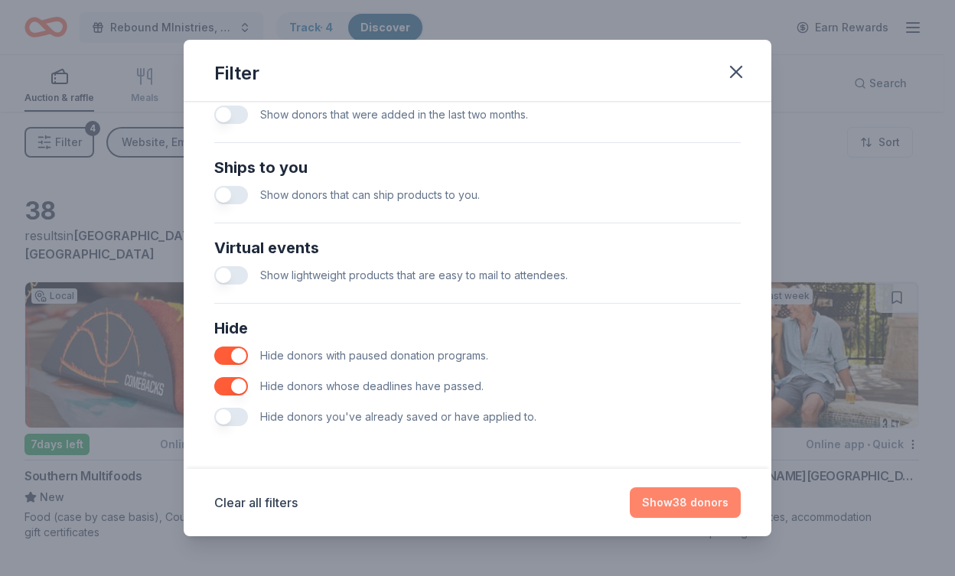
click at [686, 504] on button "Show 38 donors" at bounding box center [685, 502] width 111 height 31
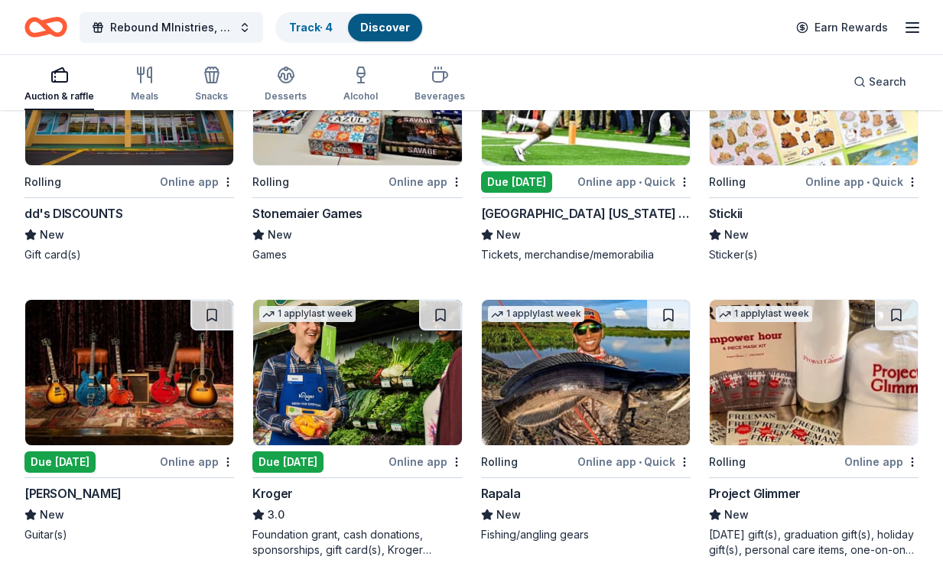
scroll to position [1143, 0]
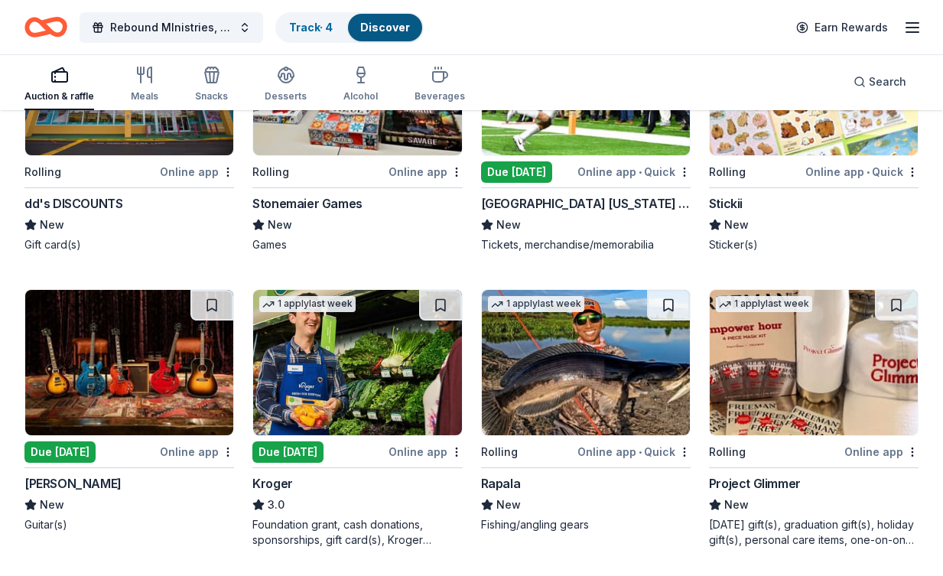
click at [77, 449] on div "Due [DATE]" at bounding box center [59, 451] width 71 height 21
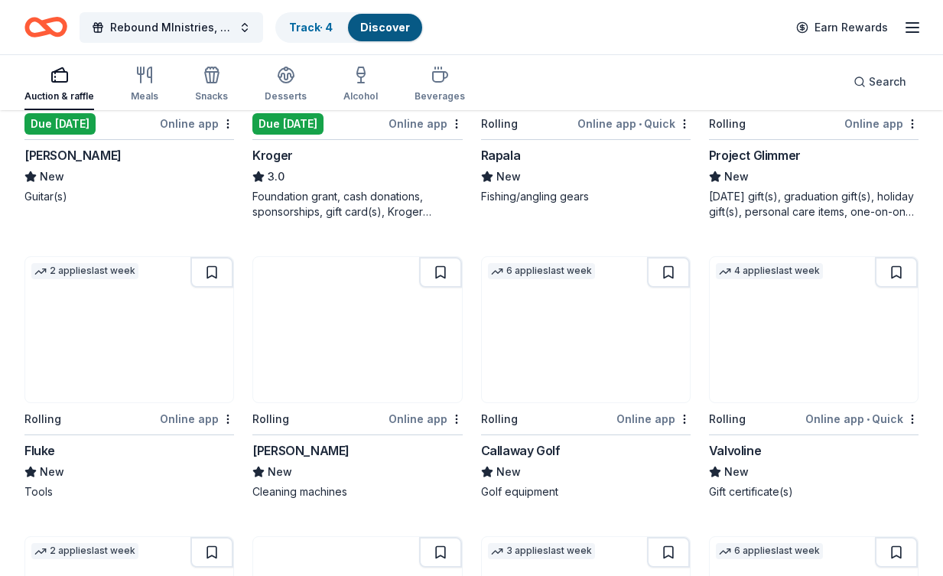
scroll to position [1474, 0]
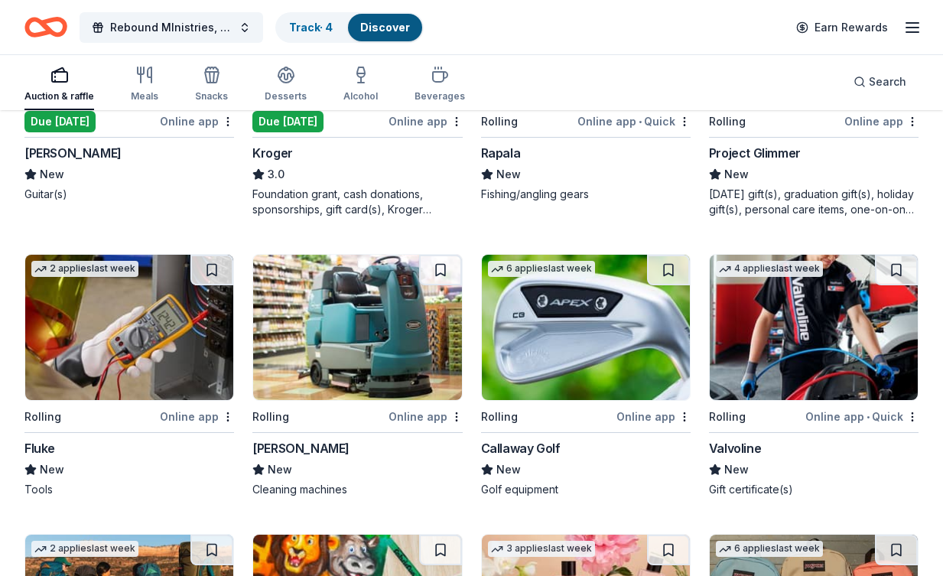
click at [562, 278] on div "6 applies last week" at bounding box center [541, 267] width 119 height 25
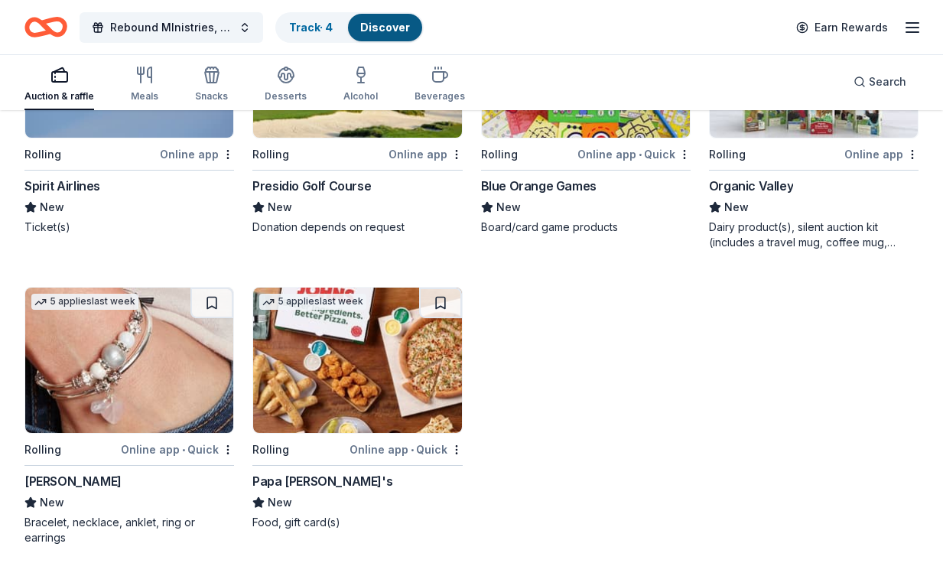
scroll to position [2576, 0]
click at [360, 75] on icon "button" at bounding box center [361, 72] width 8 height 10
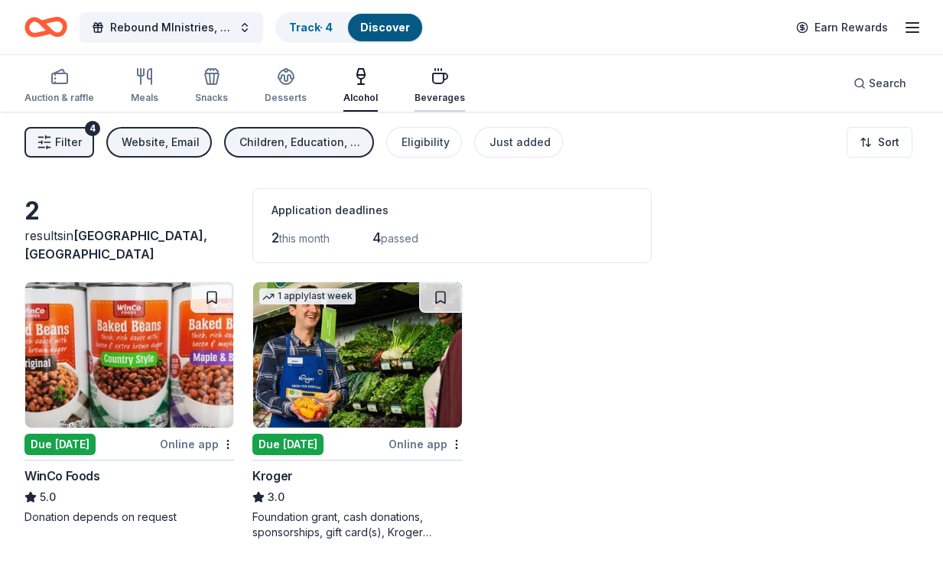
click at [431, 80] on icon "button" at bounding box center [440, 76] width 18 height 18
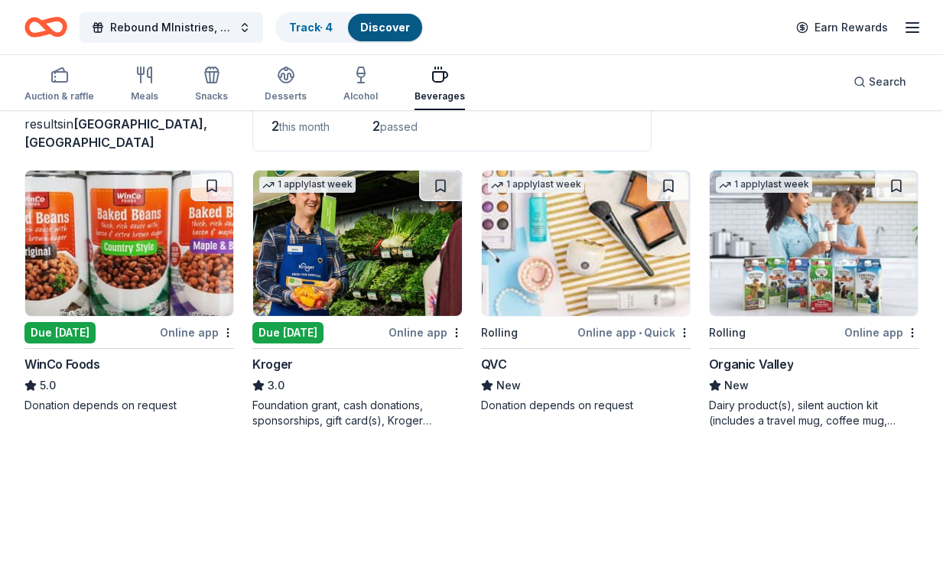
scroll to position [112, 0]
click at [277, 84] on div "Desserts" at bounding box center [286, 84] width 42 height 37
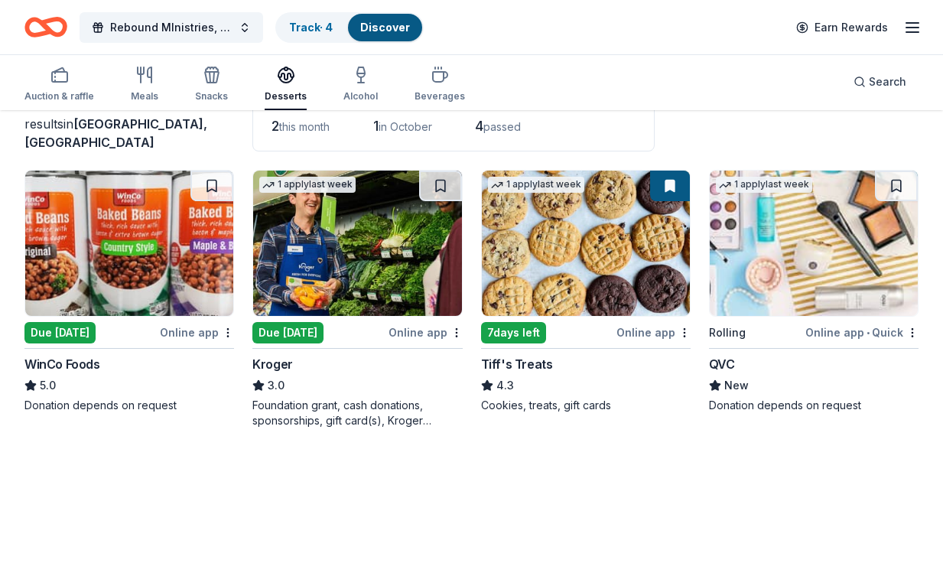
scroll to position [112, 0]
click at [198, 67] on div "button" at bounding box center [211, 75] width 33 height 18
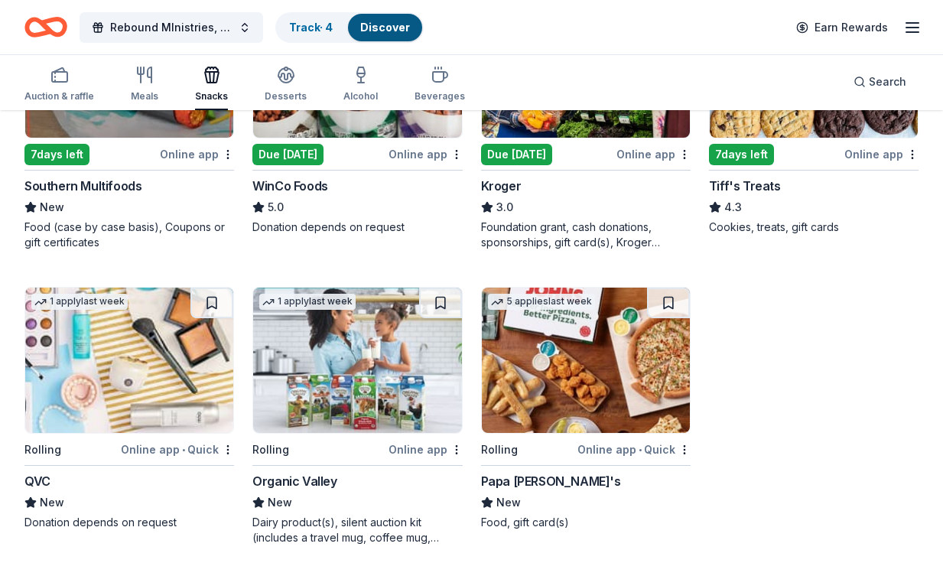
scroll to position [290, 0]
click at [164, 93] on div "Auction & raffle Meals Snacks Desserts Alcohol Beverages" at bounding box center [244, 85] width 441 height 50
click at [154, 88] on div "Meals" at bounding box center [145, 84] width 28 height 37
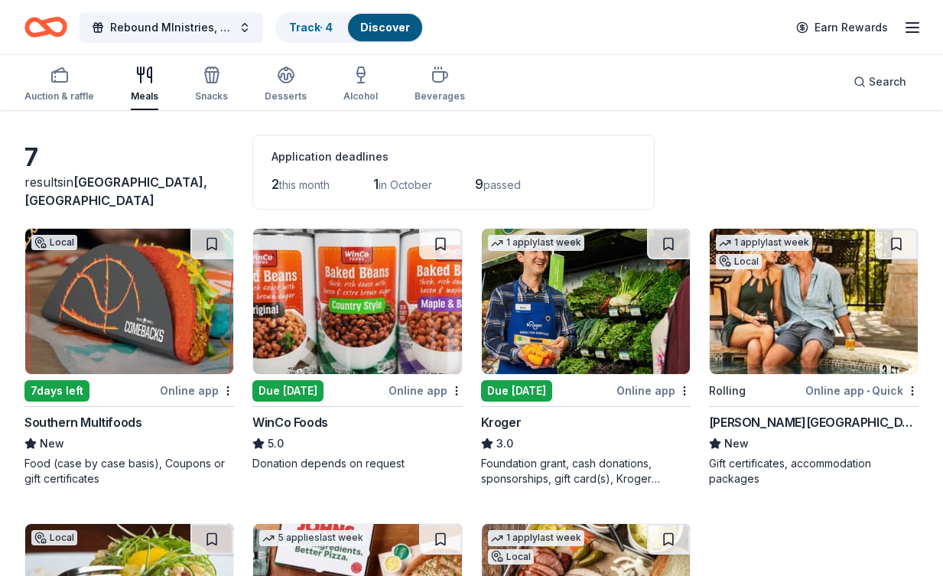
scroll to position [42, 0]
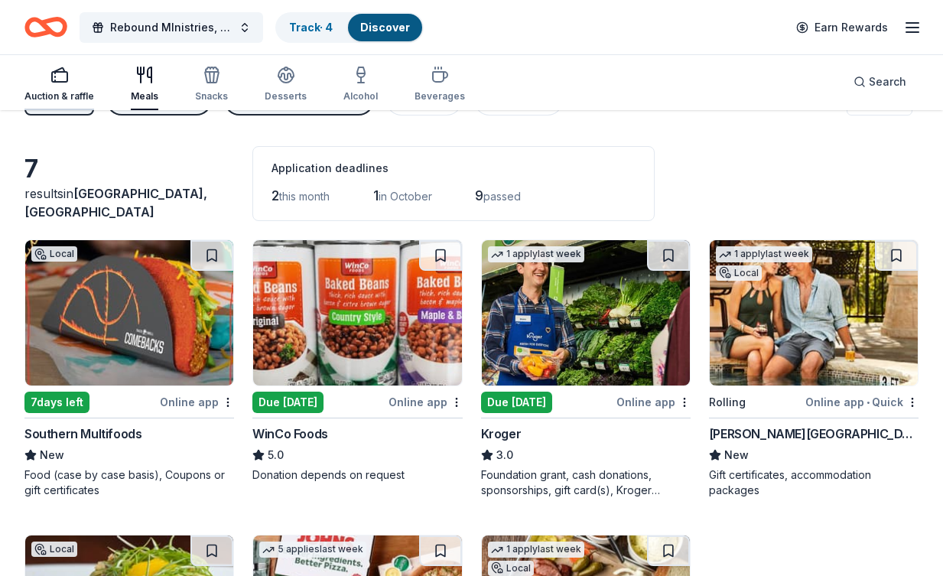
click at [70, 86] on div "Auction & raffle" at bounding box center [59, 84] width 70 height 37
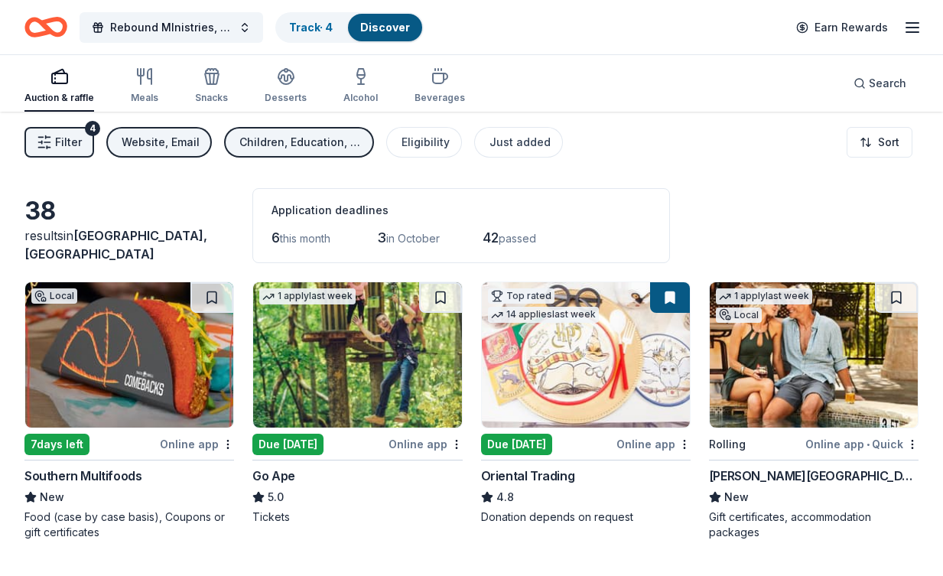
click at [383, 21] on link "Discover" at bounding box center [385, 27] width 50 height 13
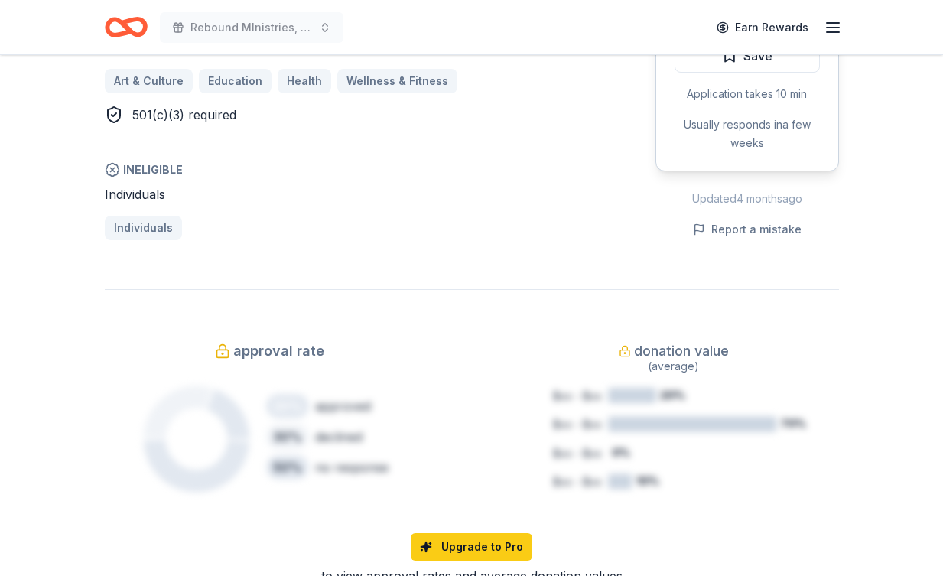
scroll to position [1012, 0]
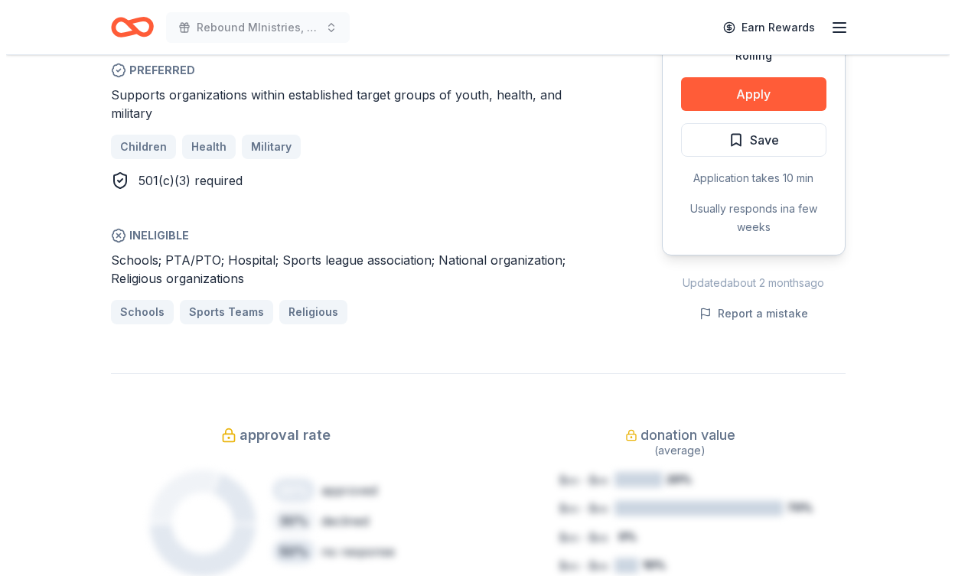
scroll to position [893, 0]
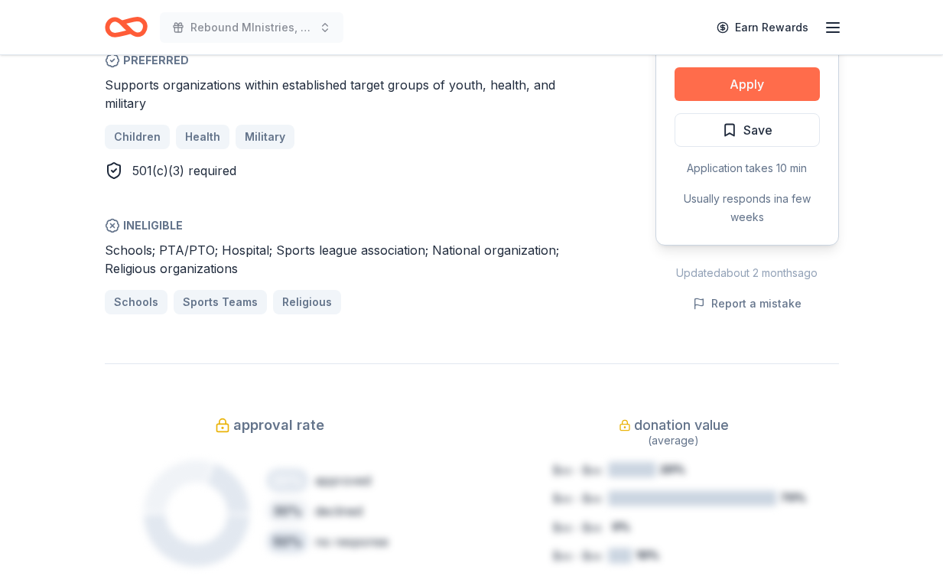
click at [696, 83] on button "Apply" at bounding box center [747, 84] width 145 height 34
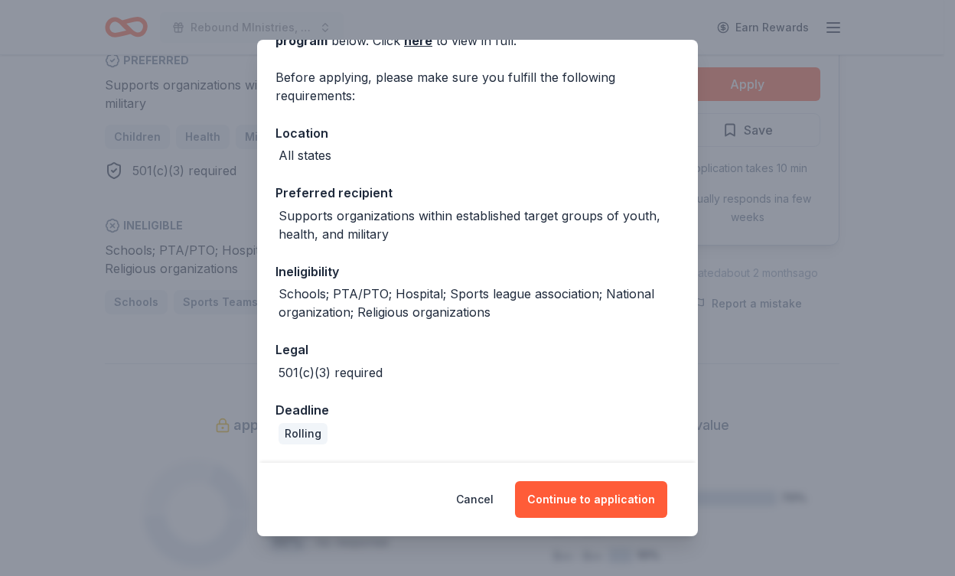
scroll to position [99, 0]
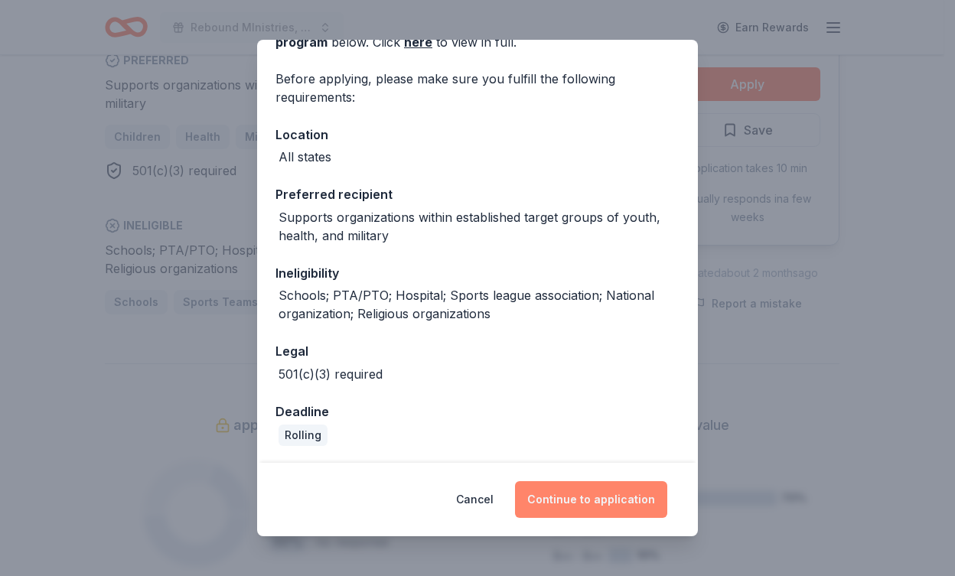
click at [587, 491] on button "Continue to application" at bounding box center [591, 499] width 152 height 37
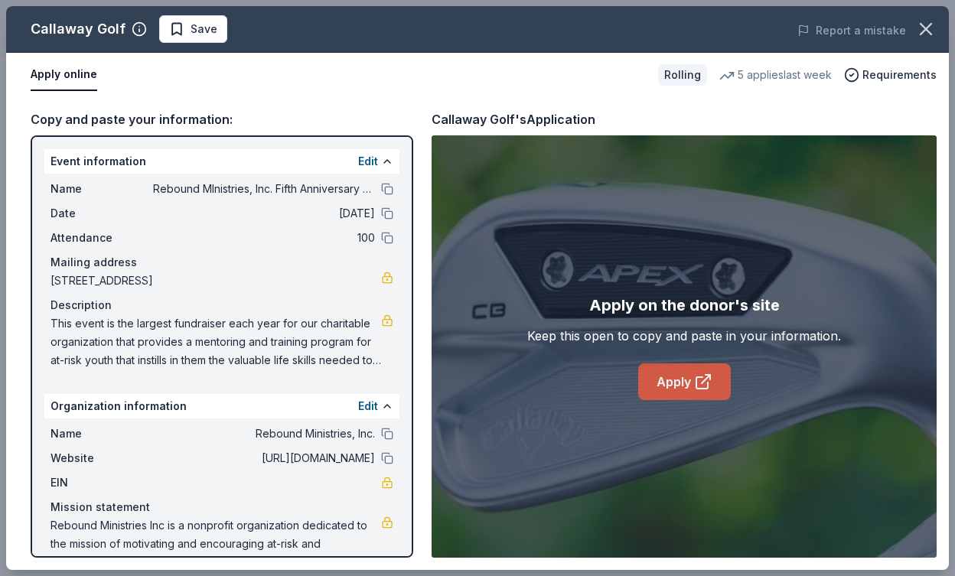
click at [653, 383] on link "Apply" at bounding box center [684, 381] width 93 height 37
